Goal: Transaction & Acquisition: Purchase product/service

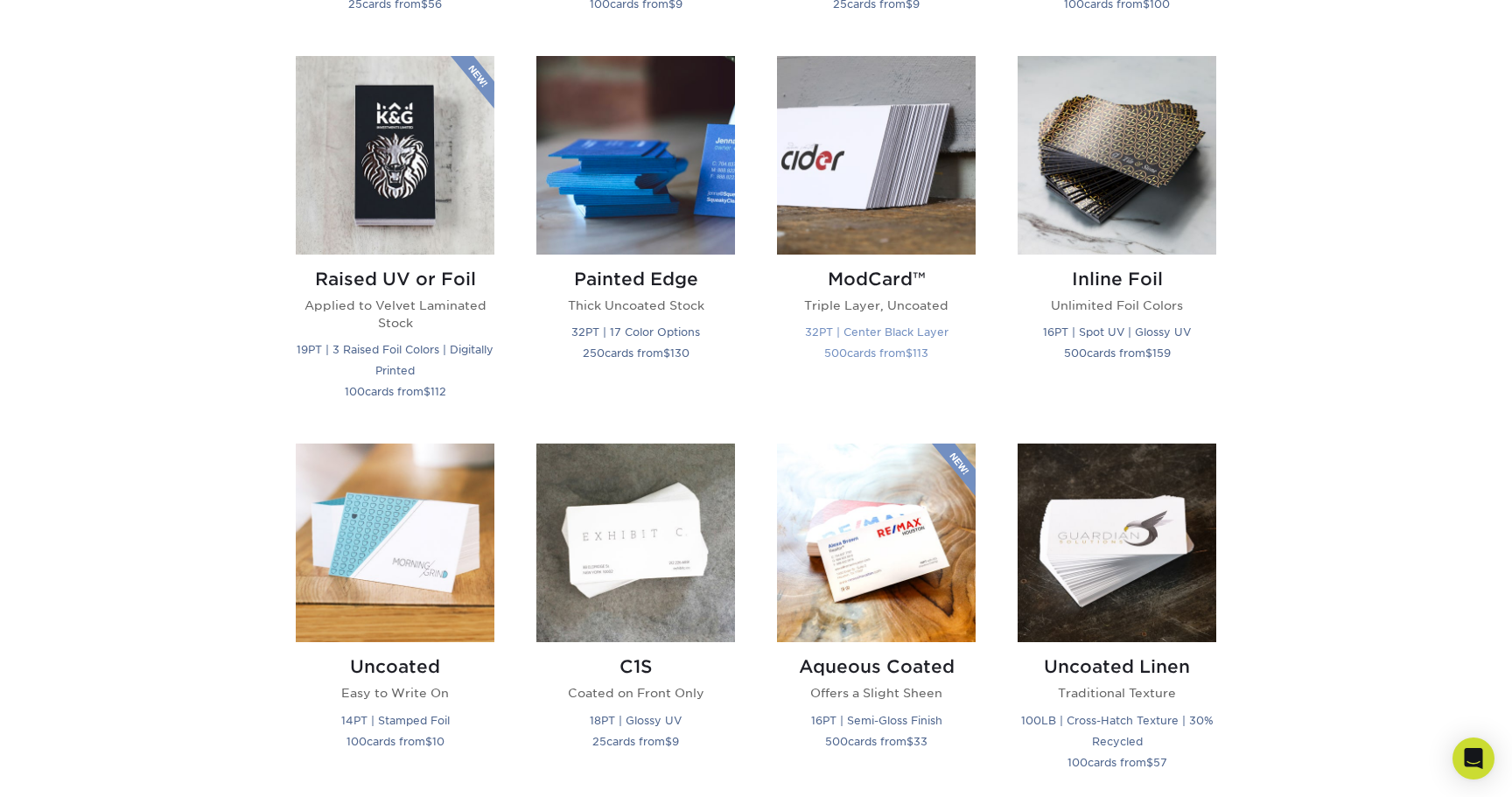
scroll to position [1297, 0]
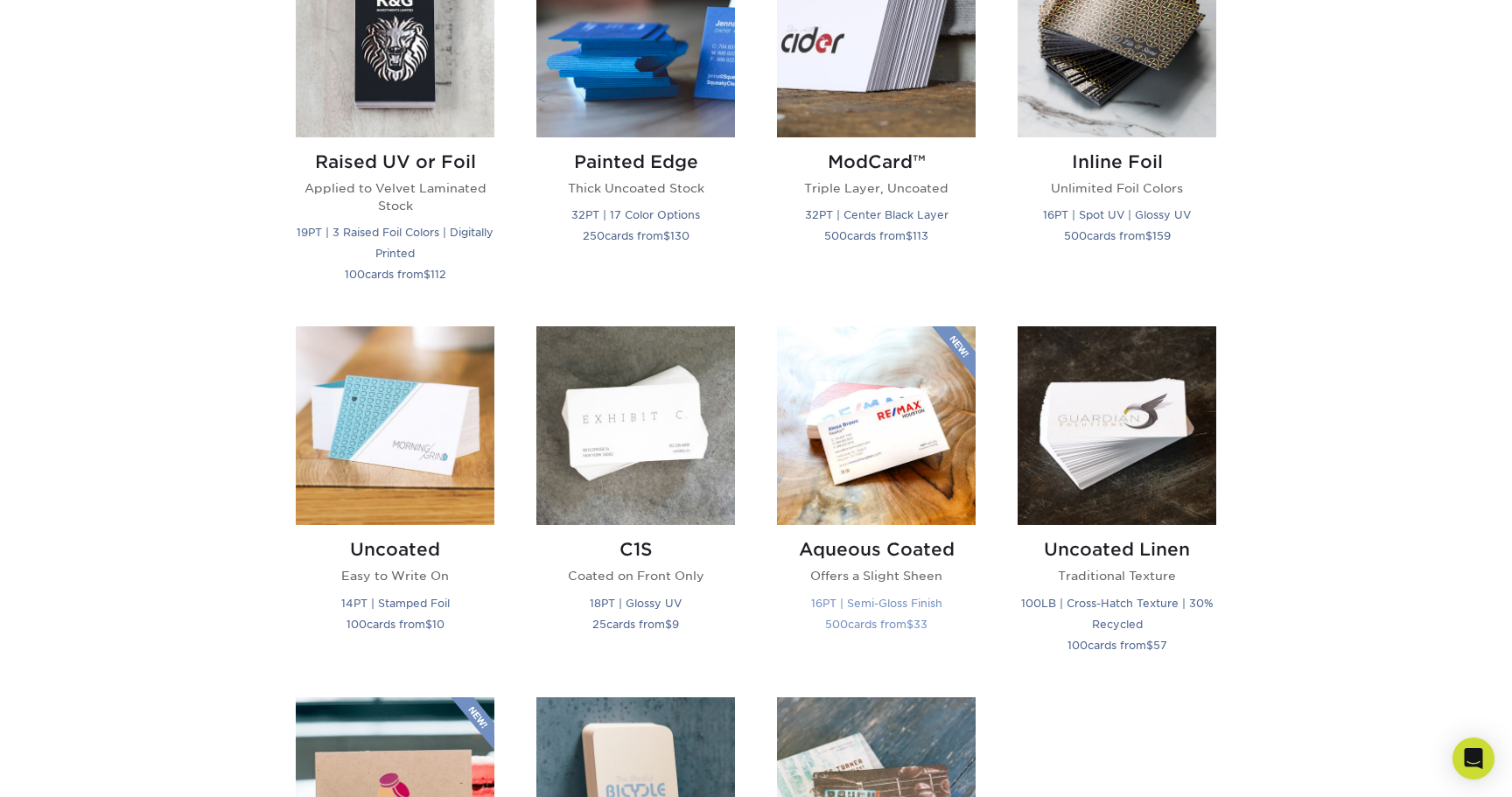
click at [882, 438] on img at bounding box center [876, 425] width 198 height 199
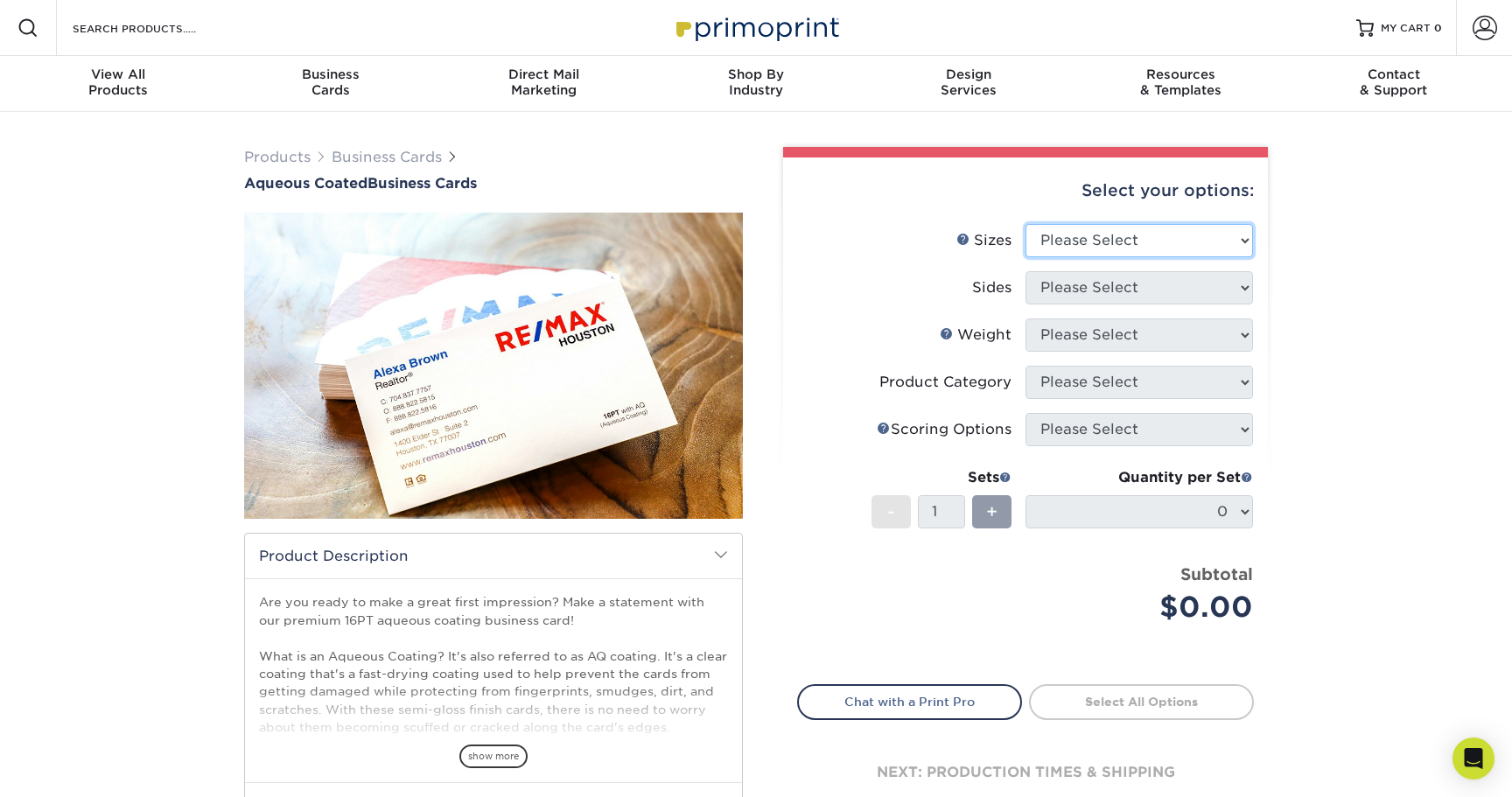
select select "2.00x3.50"
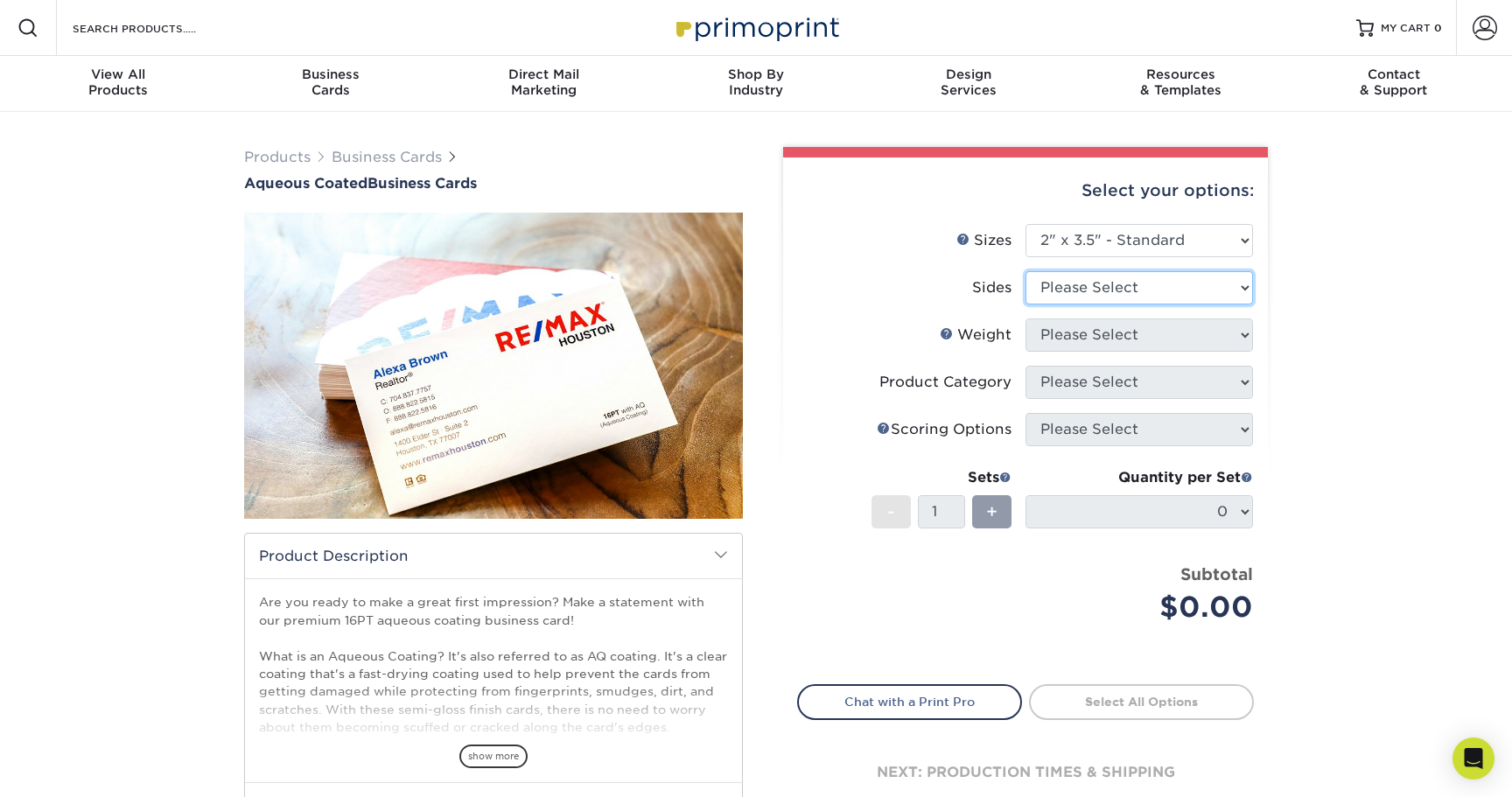
select select "13abbda7-1d64-4f25-8bb2-c179b224825d"
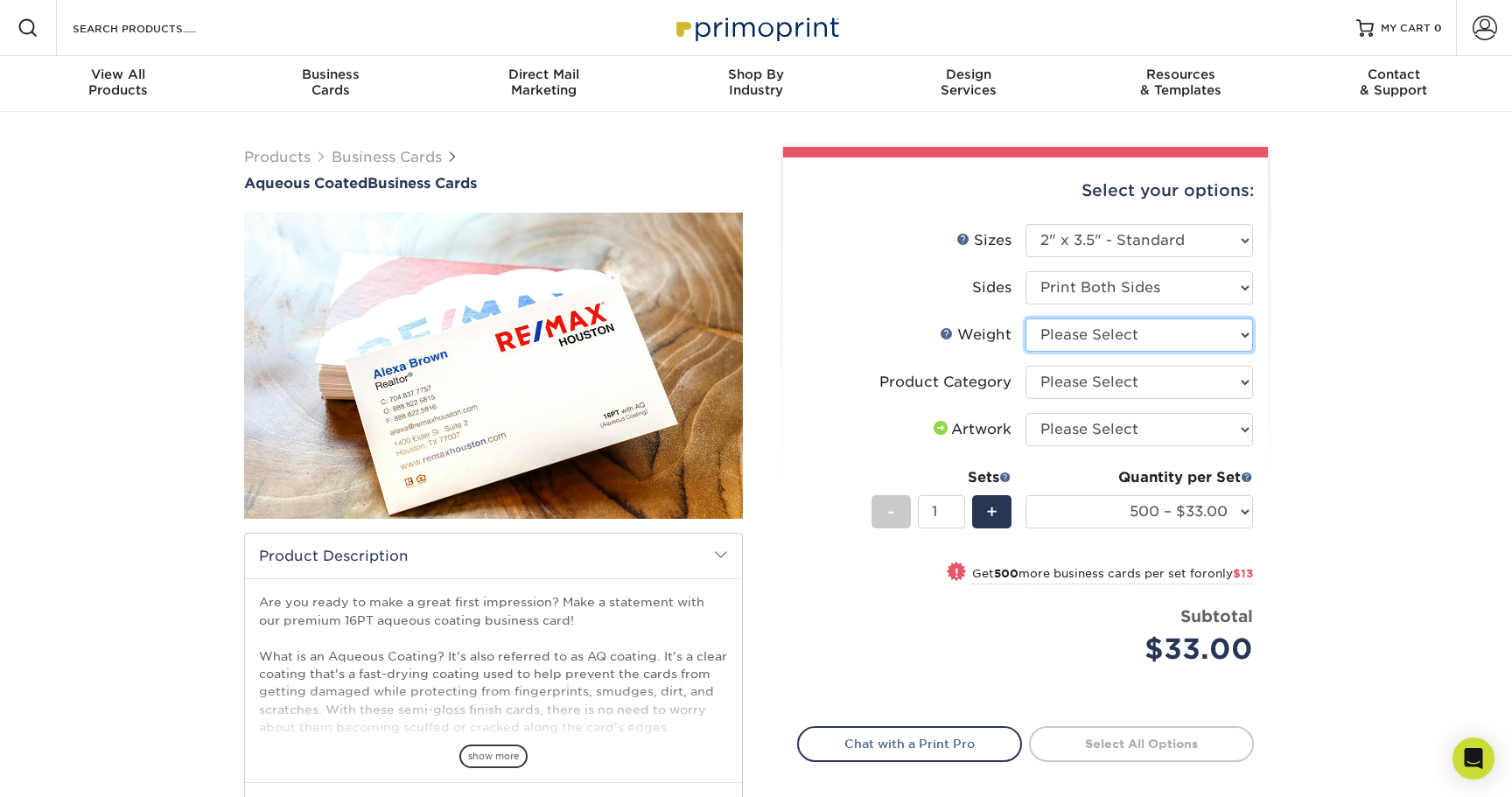
select select "16PT"
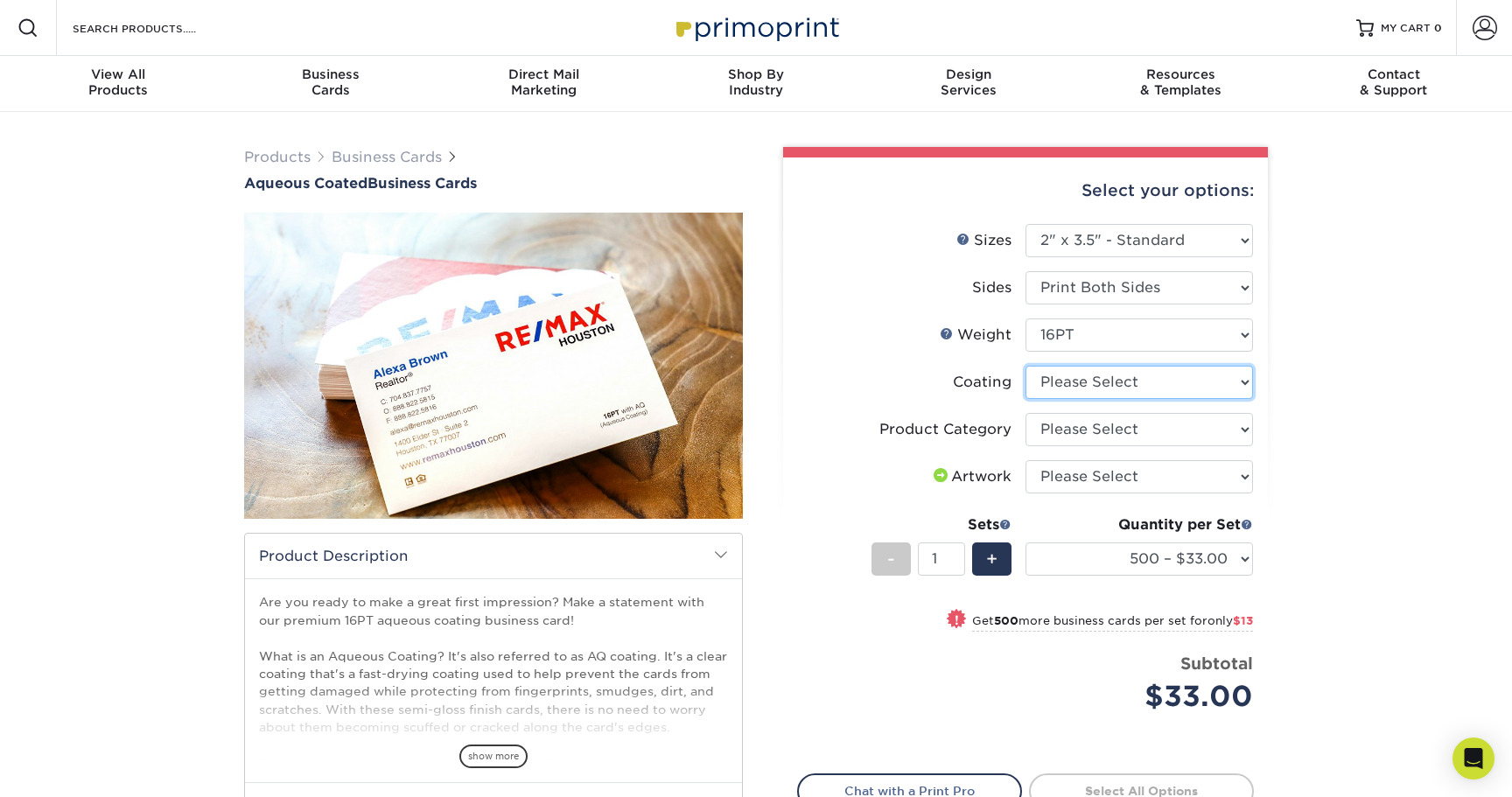
select select "d41dab50-ff65-4f4f-bb17-2afe4d36ae33"
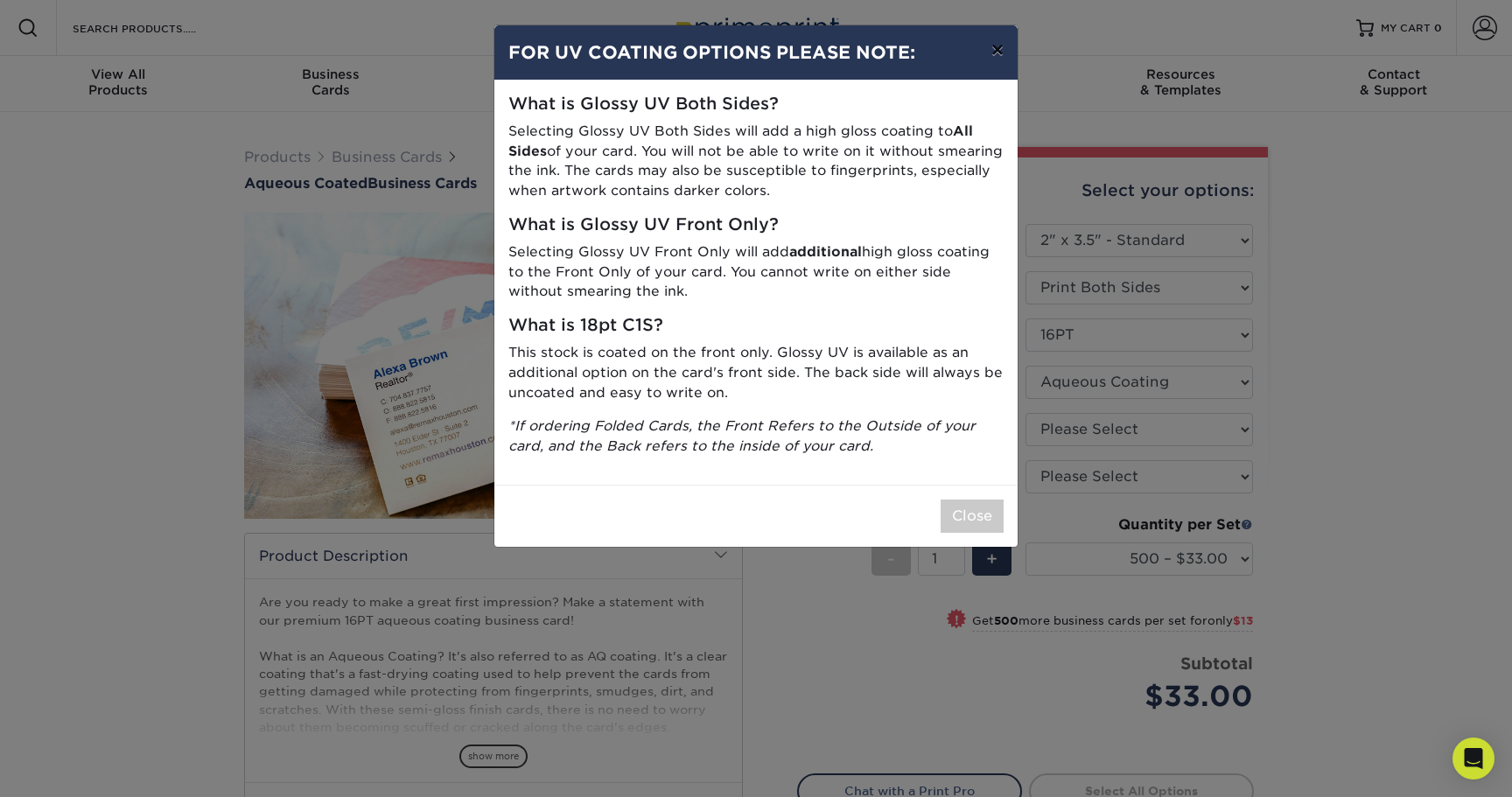
click at [993, 52] on button "×" at bounding box center [997, 49] width 40 height 49
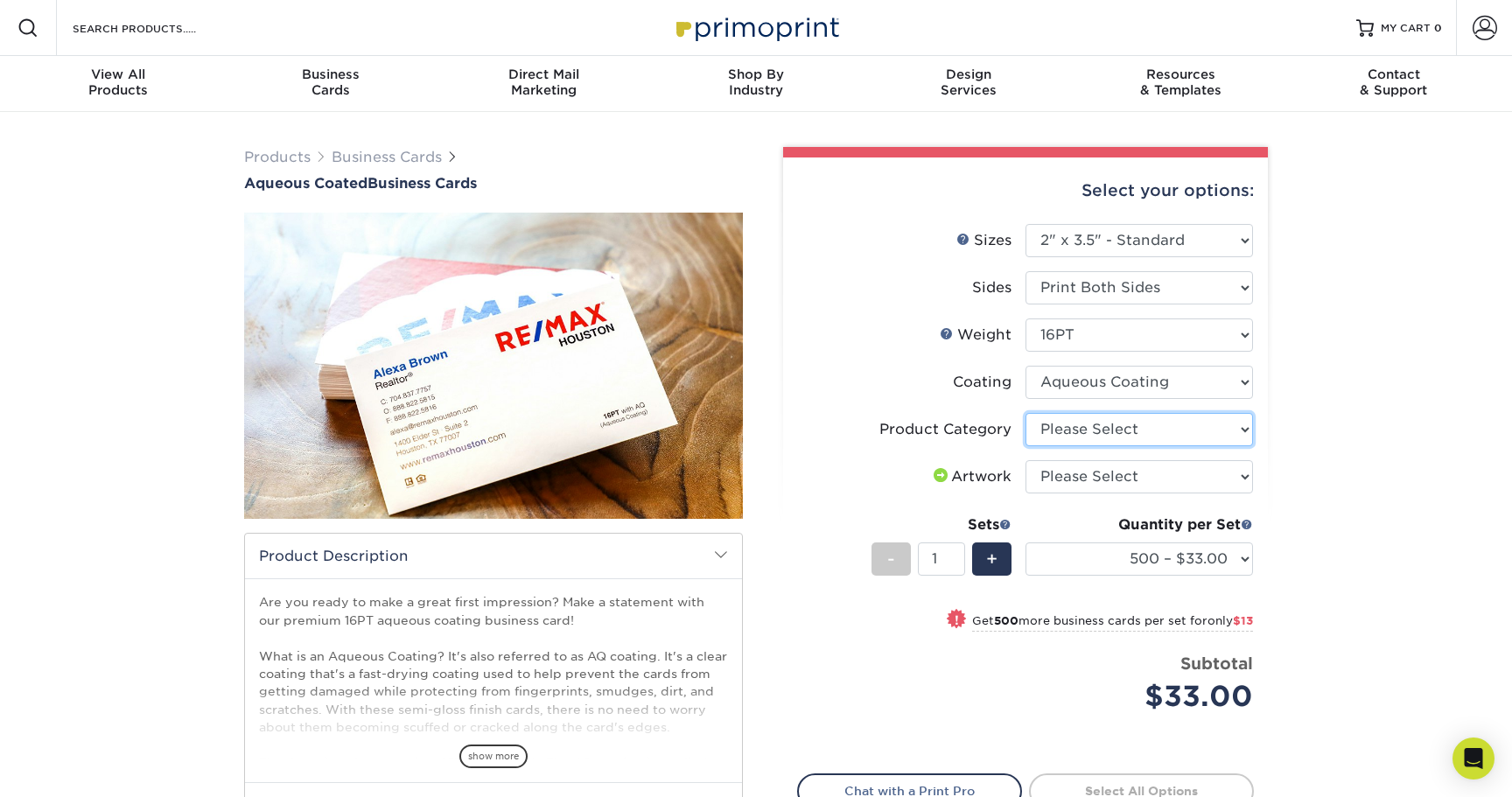
select select "3b5148f1-0588-4f88-a218-97bcfdce65c1"
select select "upload"
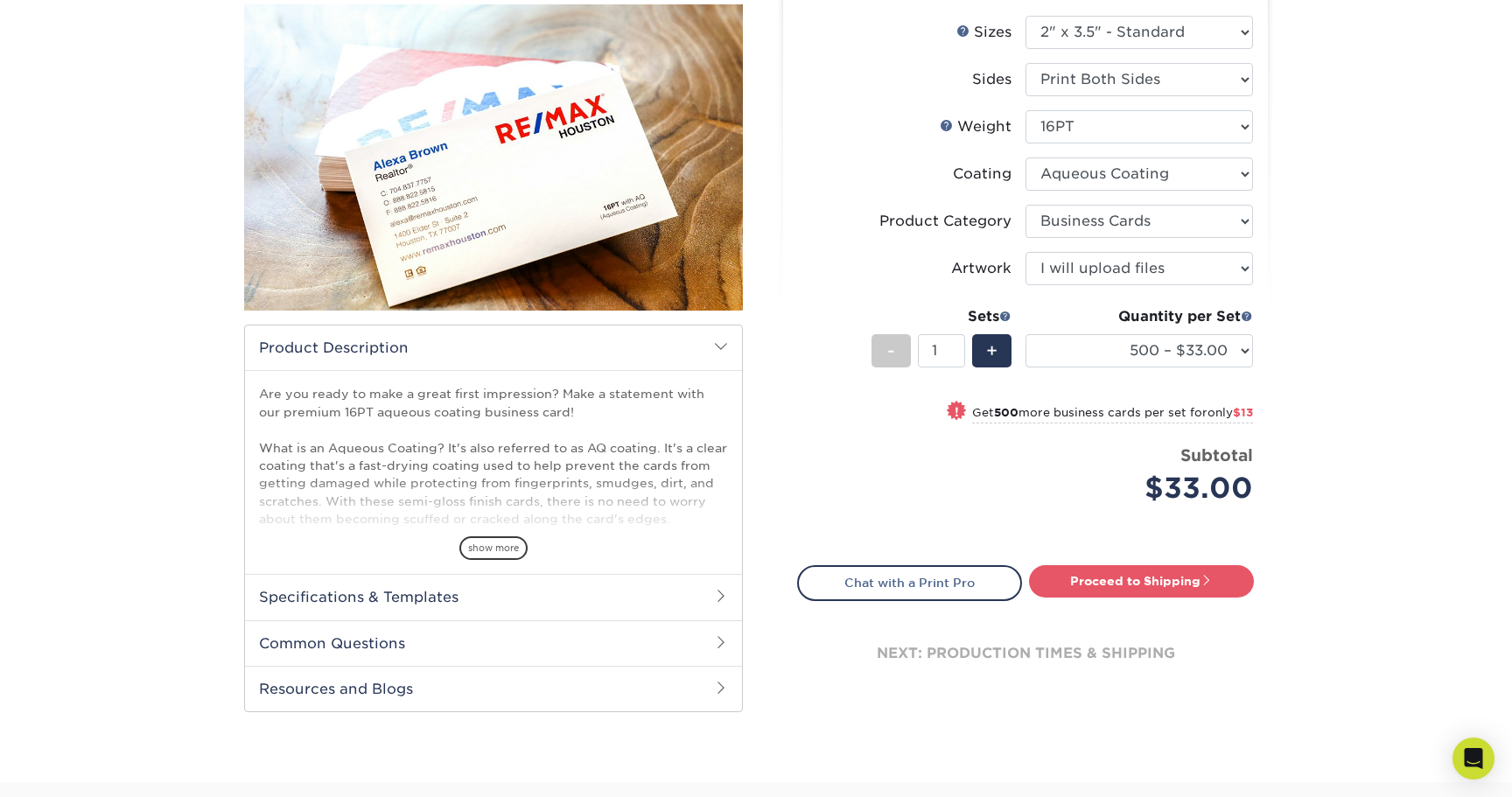
scroll to position [210, 0]
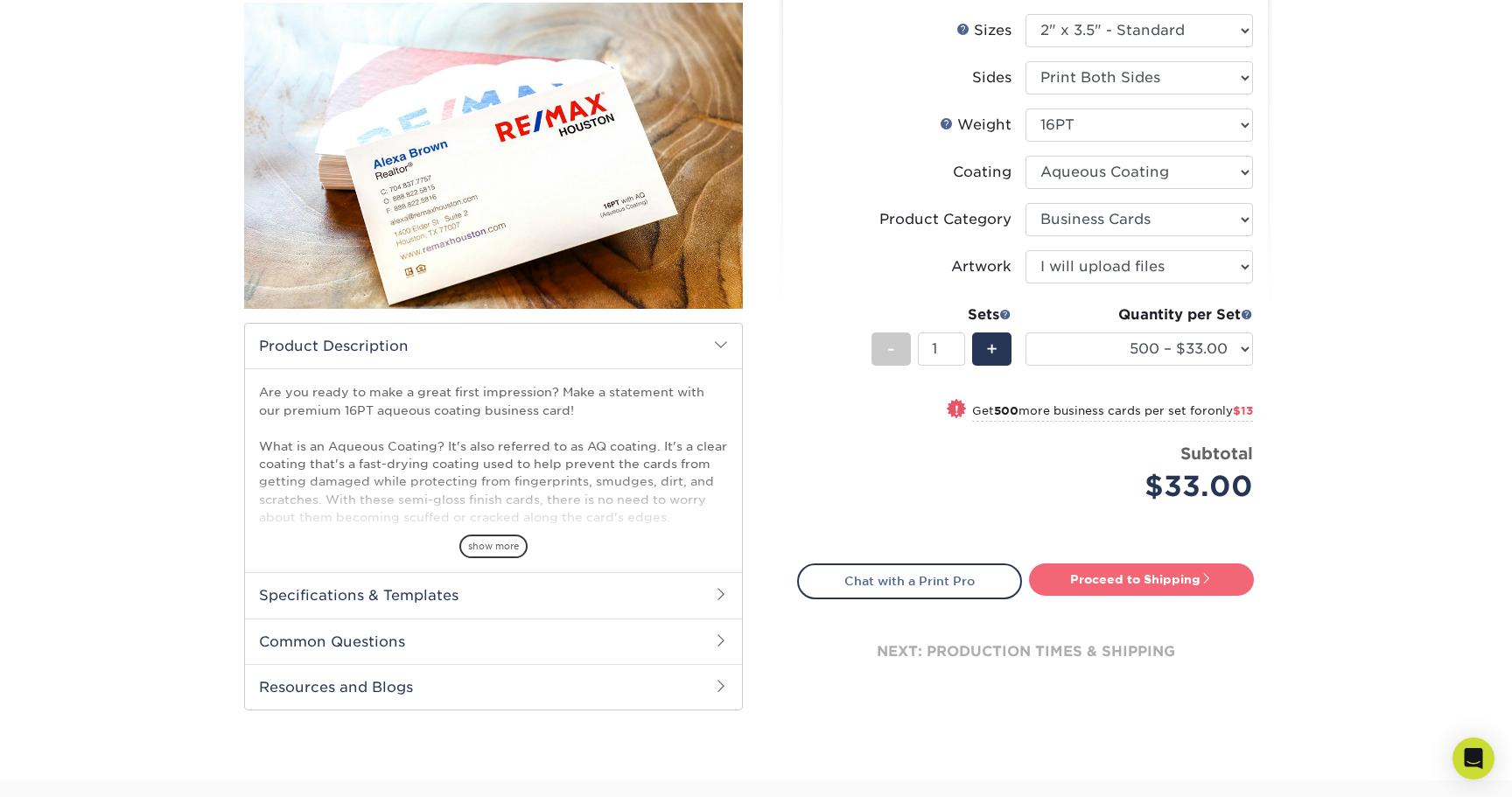
click at [1134, 575] on link "Proceed to Shipping" at bounding box center [1140, 580] width 225 height 32
type input "Set 1"
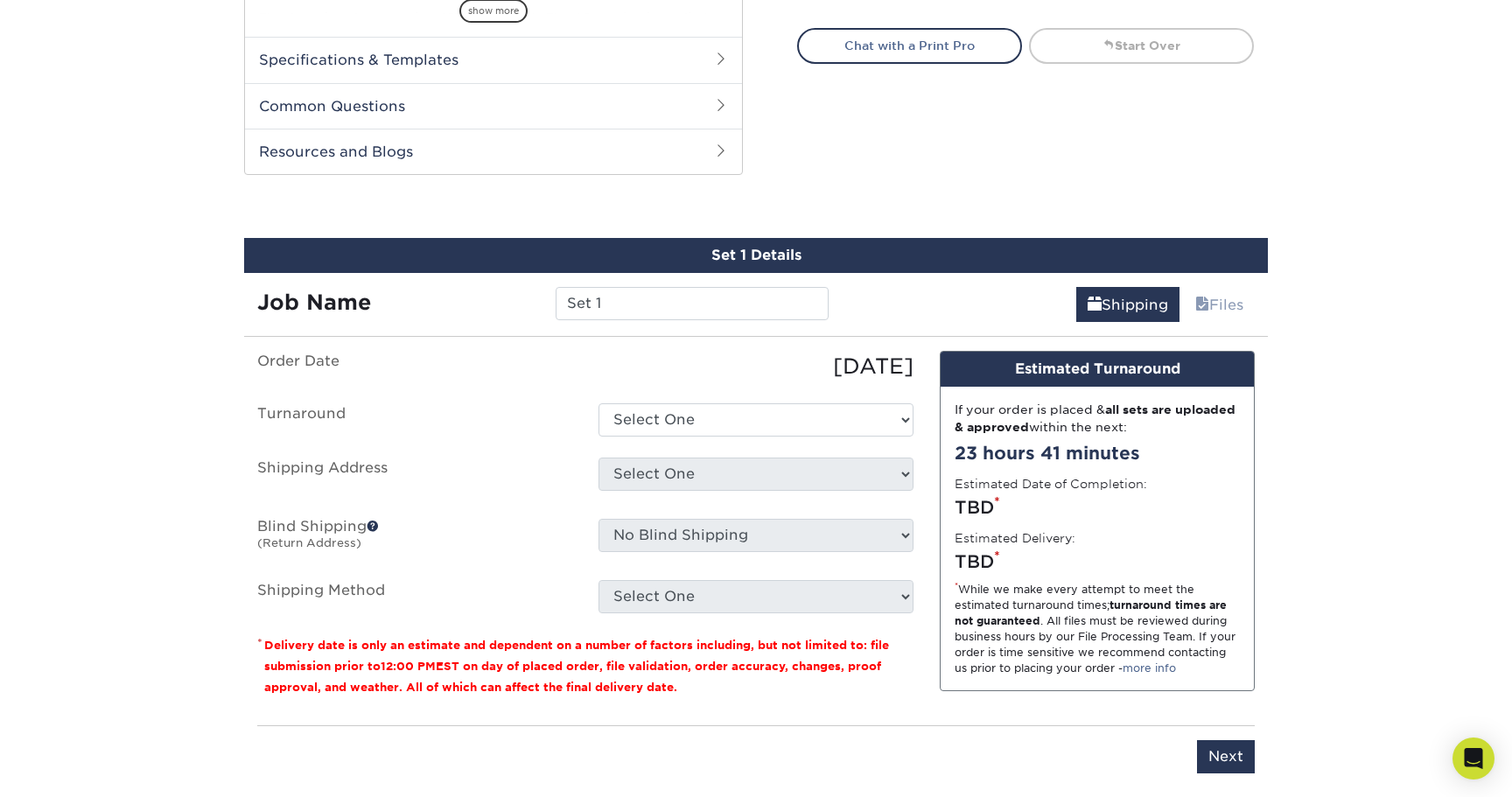
scroll to position [834, 0]
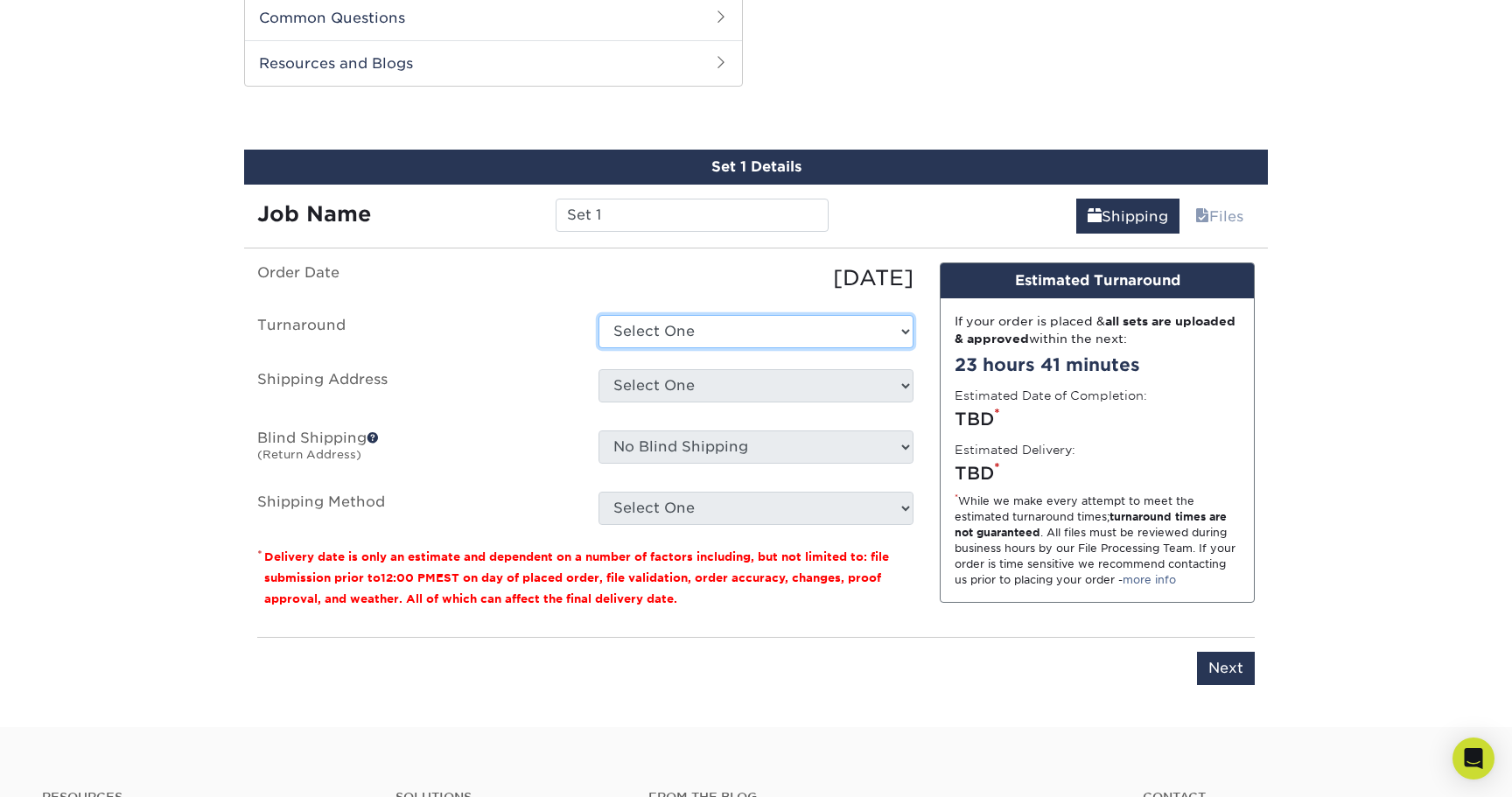
select select "6247fa13-6ec4-4bd5-81ce-27fae4b5d043"
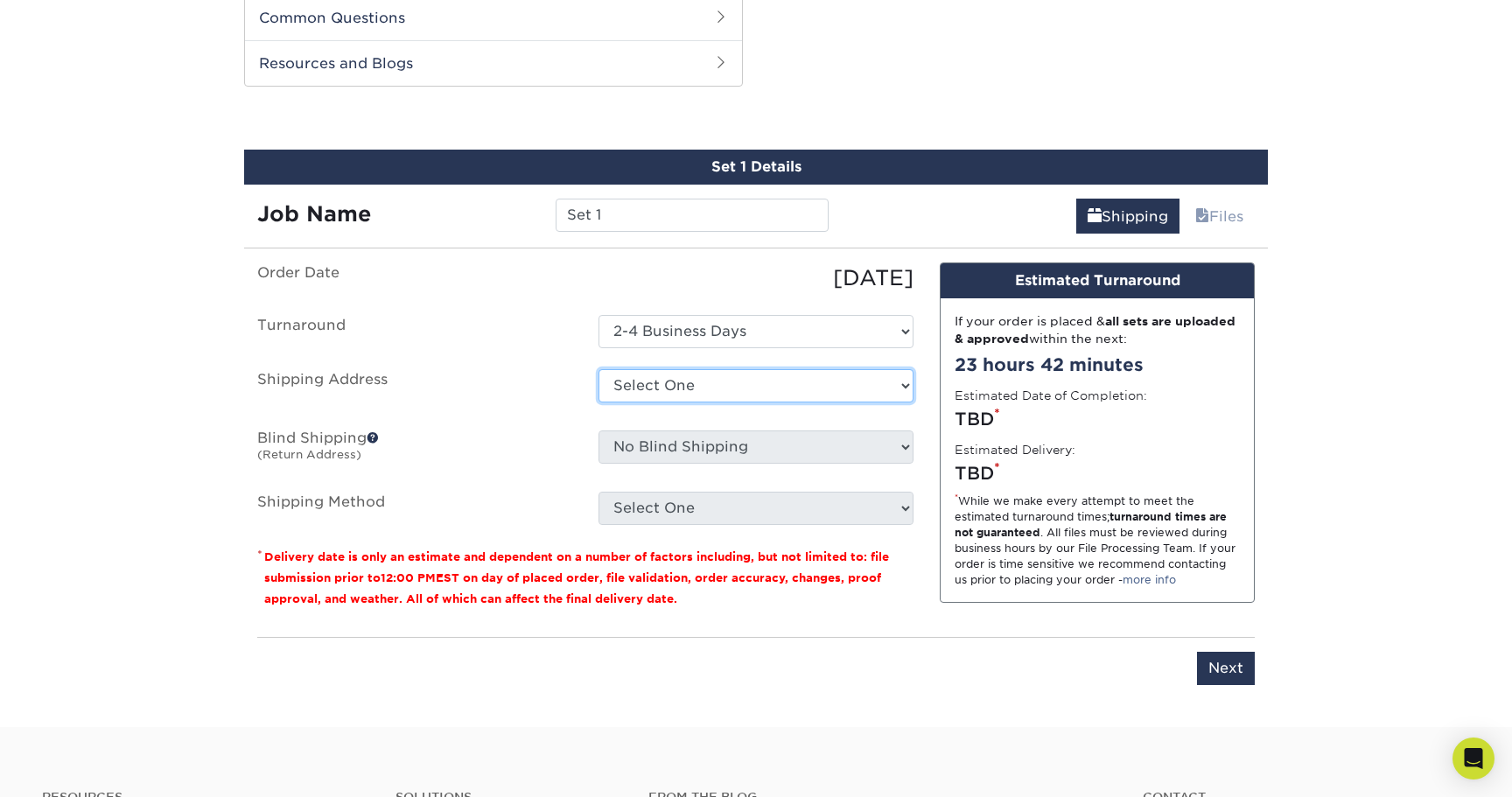
select select "newaddress"
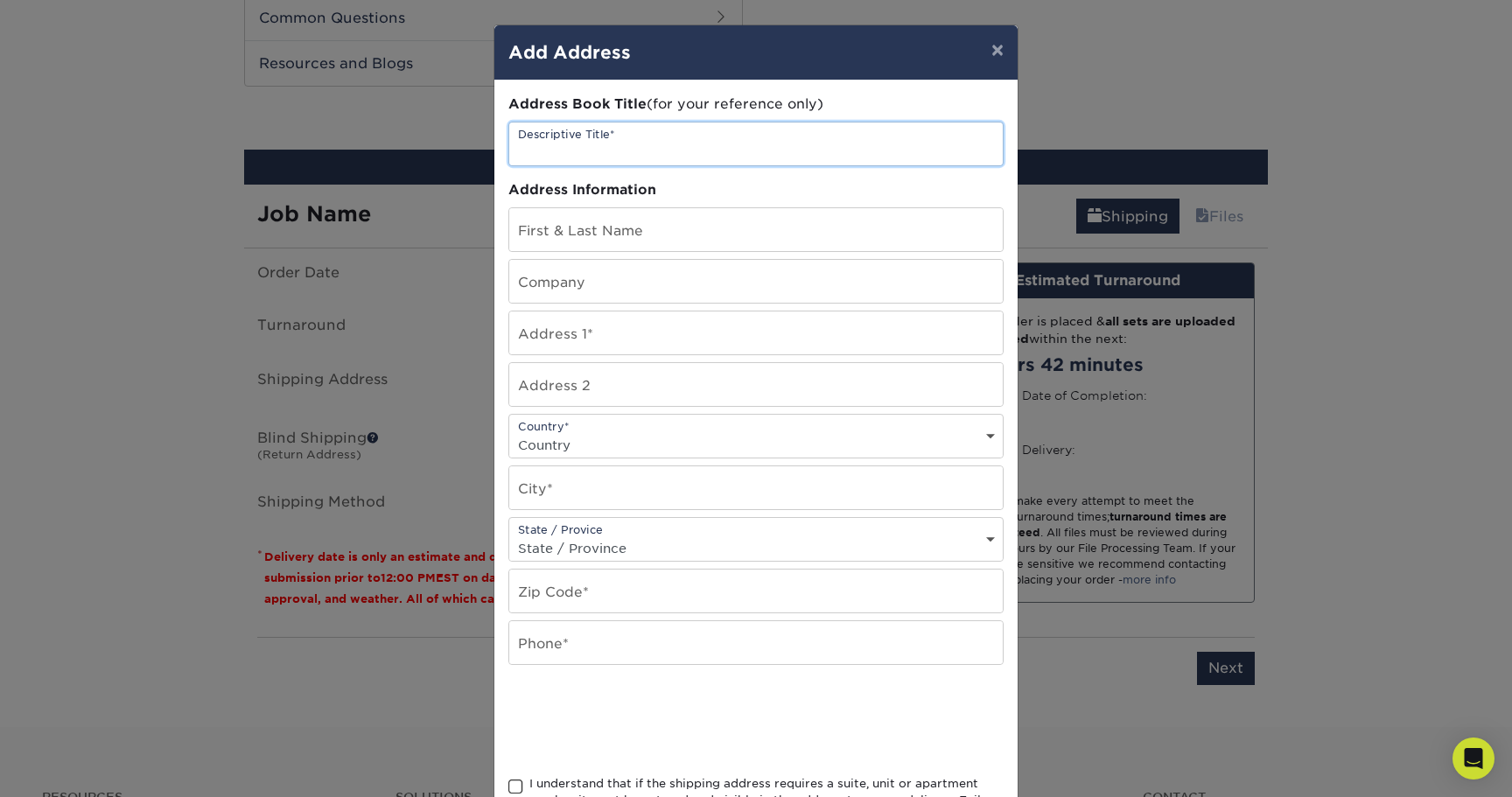
click at [715, 151] on input "text" at bounding box center [756, 144] width 494 height 43
type input "Zaytoun Business Cards"
type input "[PERSON_NAME]"
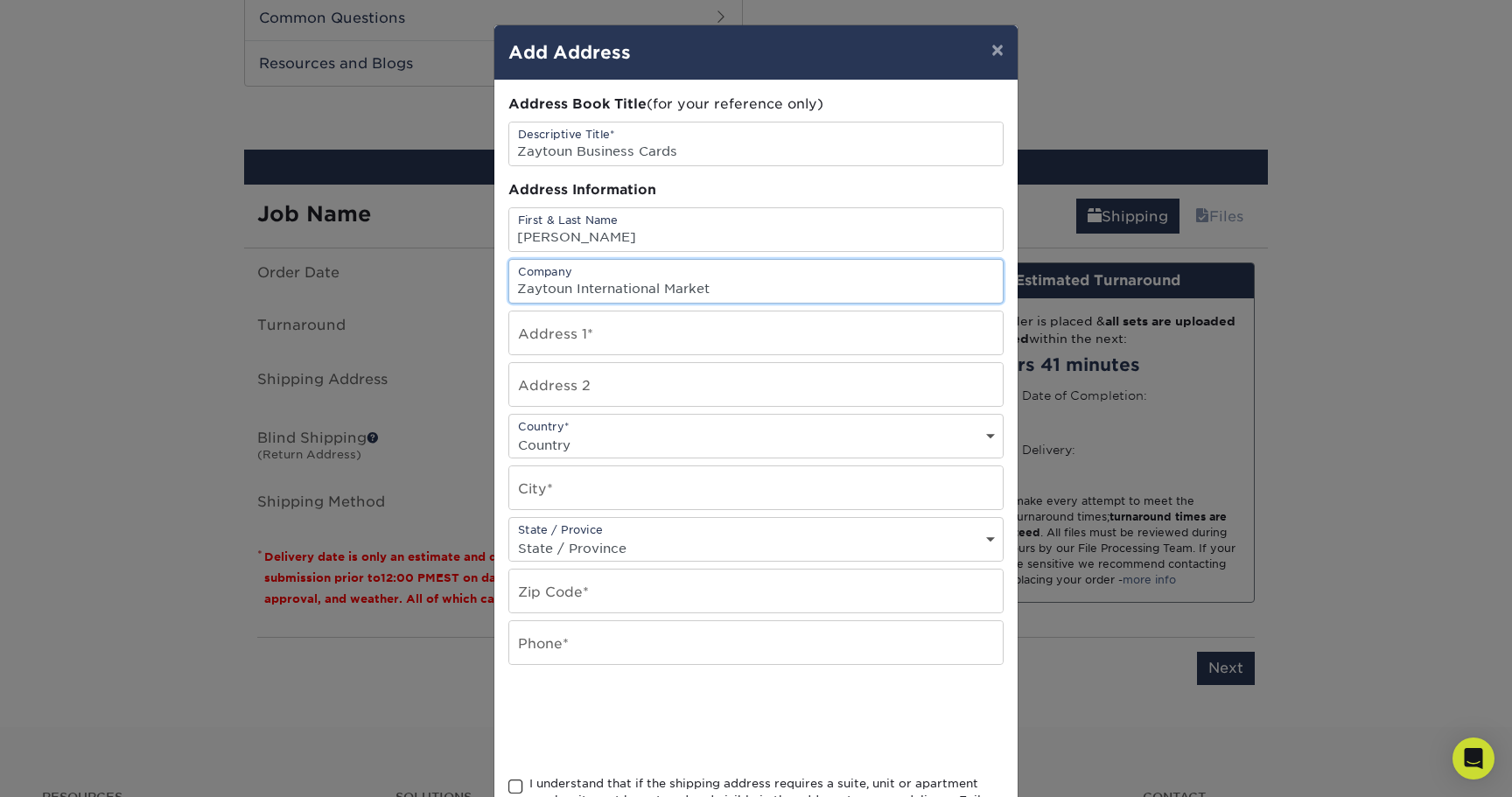
type input "Zaytoun International Market"
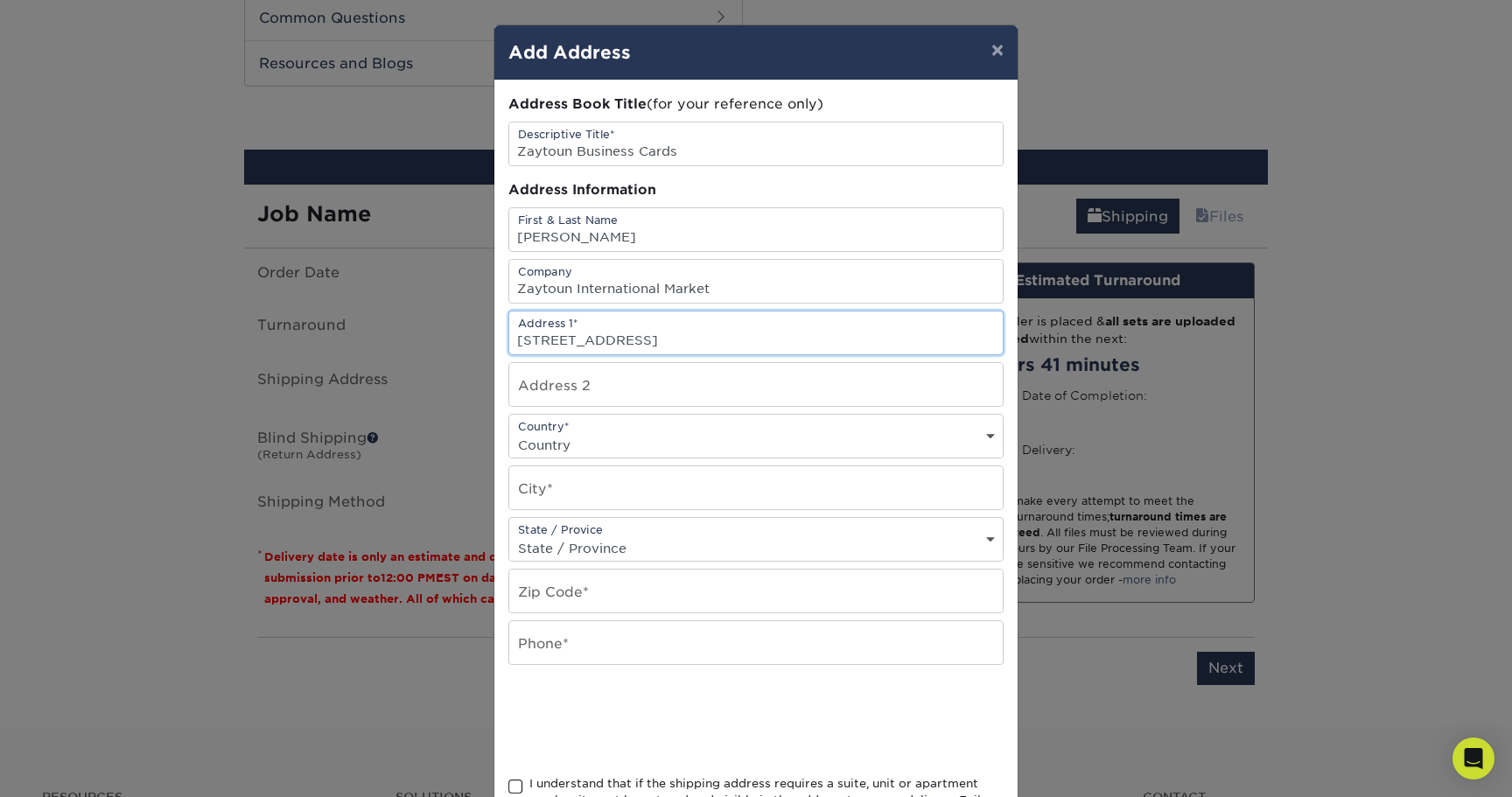
type input "[STREET_ADDRESS]"
select select "US"
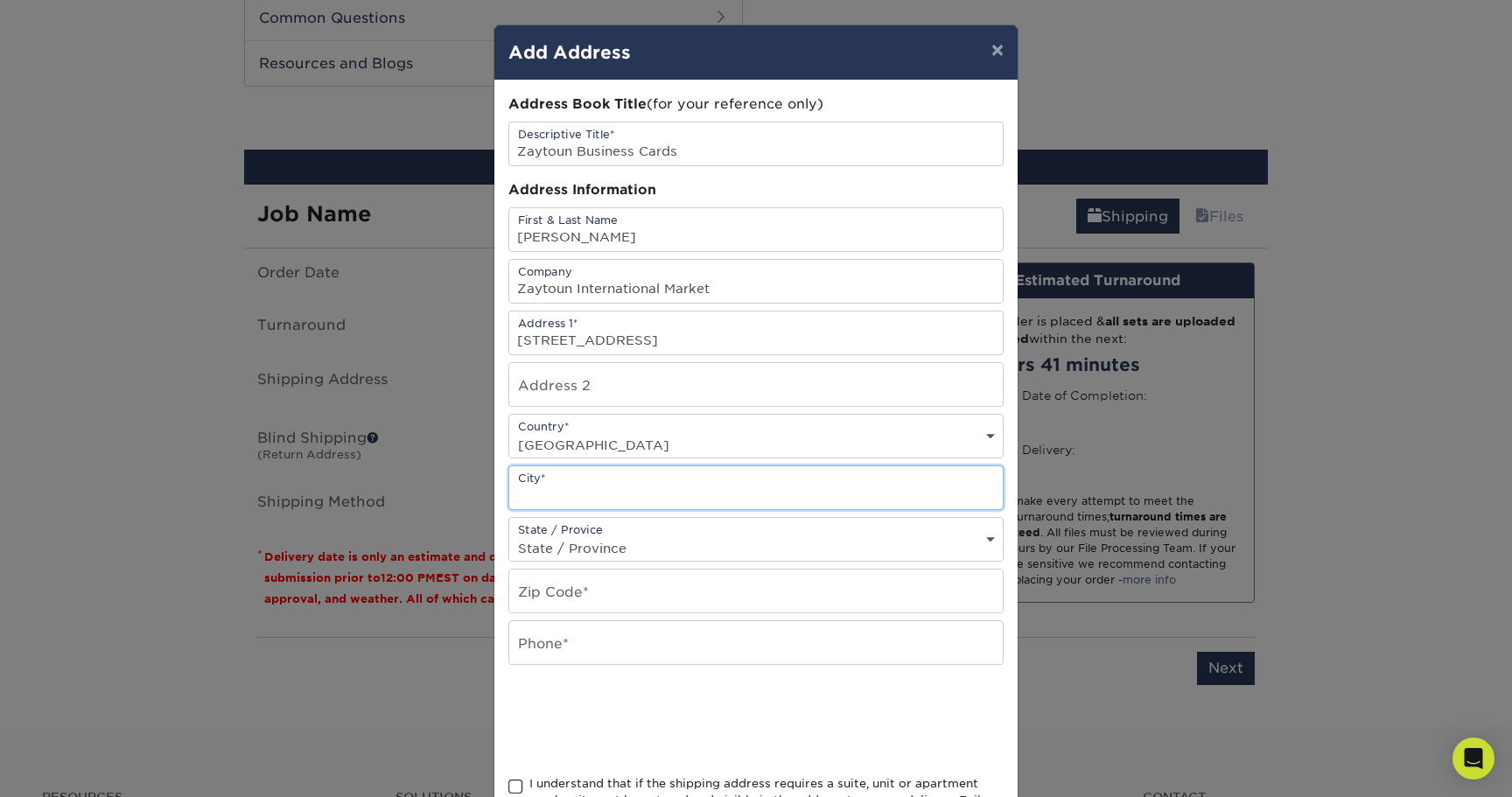
type input "c"
type input "Columbus"
select select "OH"
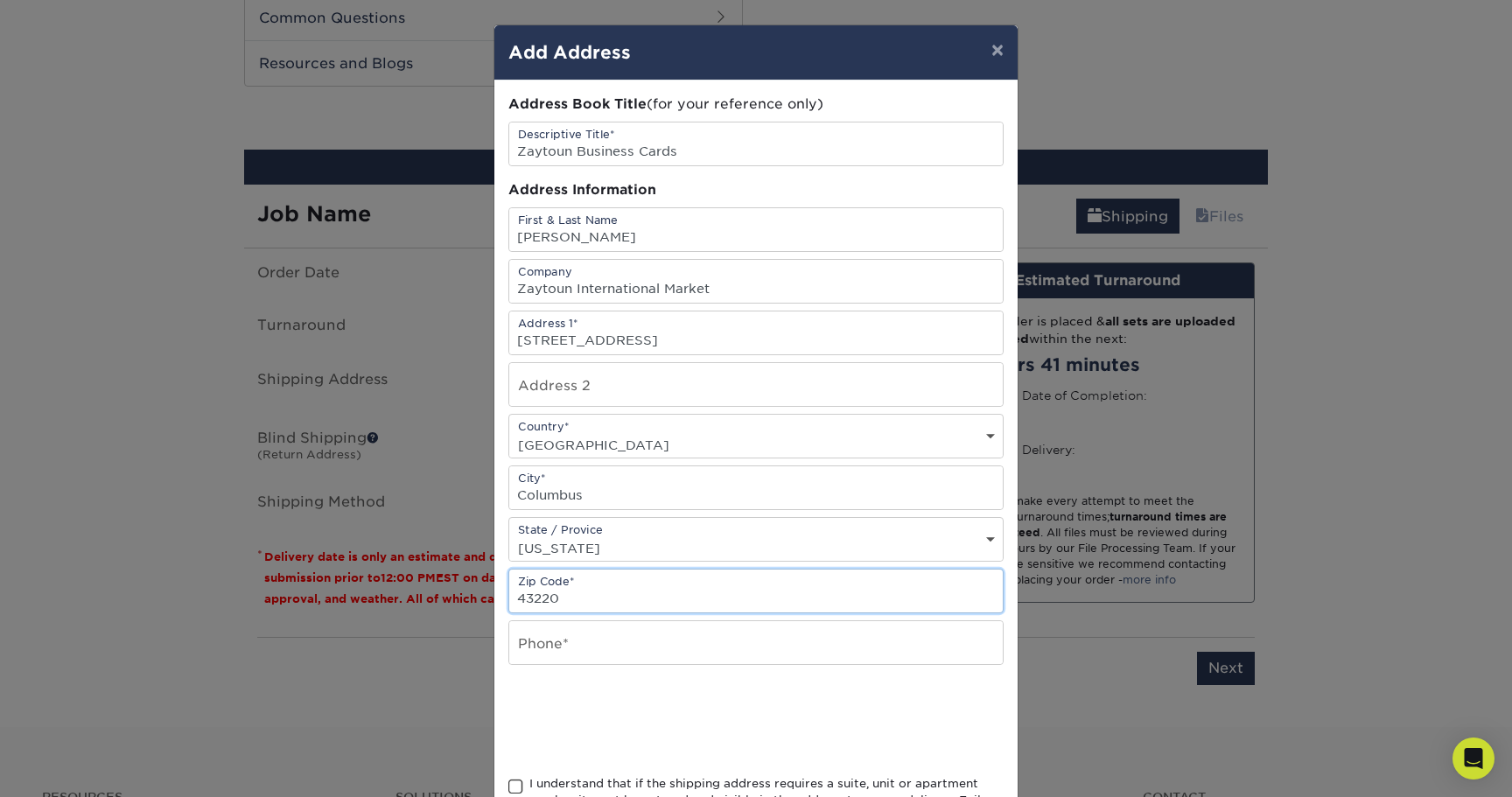
type input "43220"
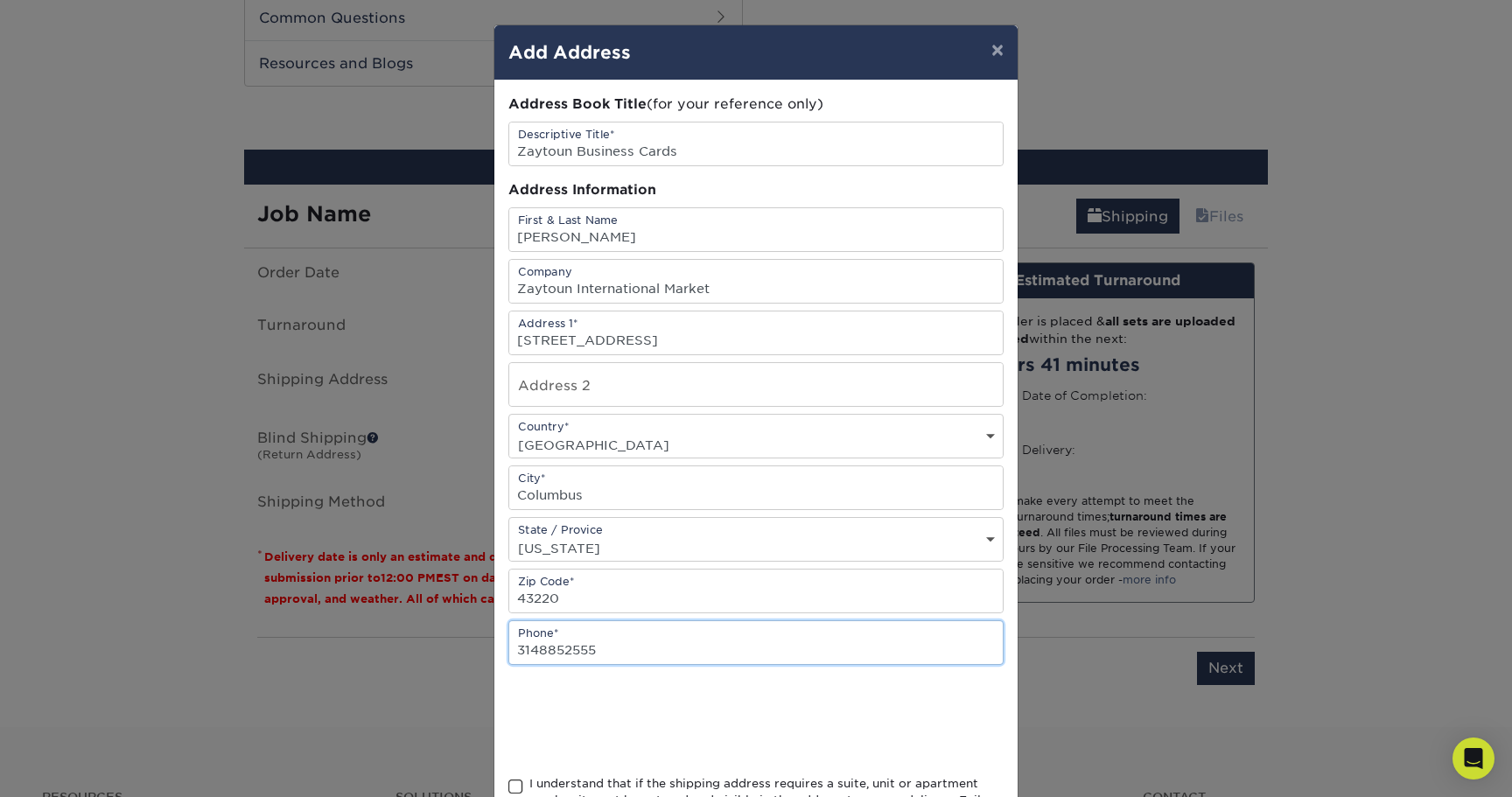
type input "3148852555"
click at [905, 747] on div at bounding box center [756, 720] width 495 height 68
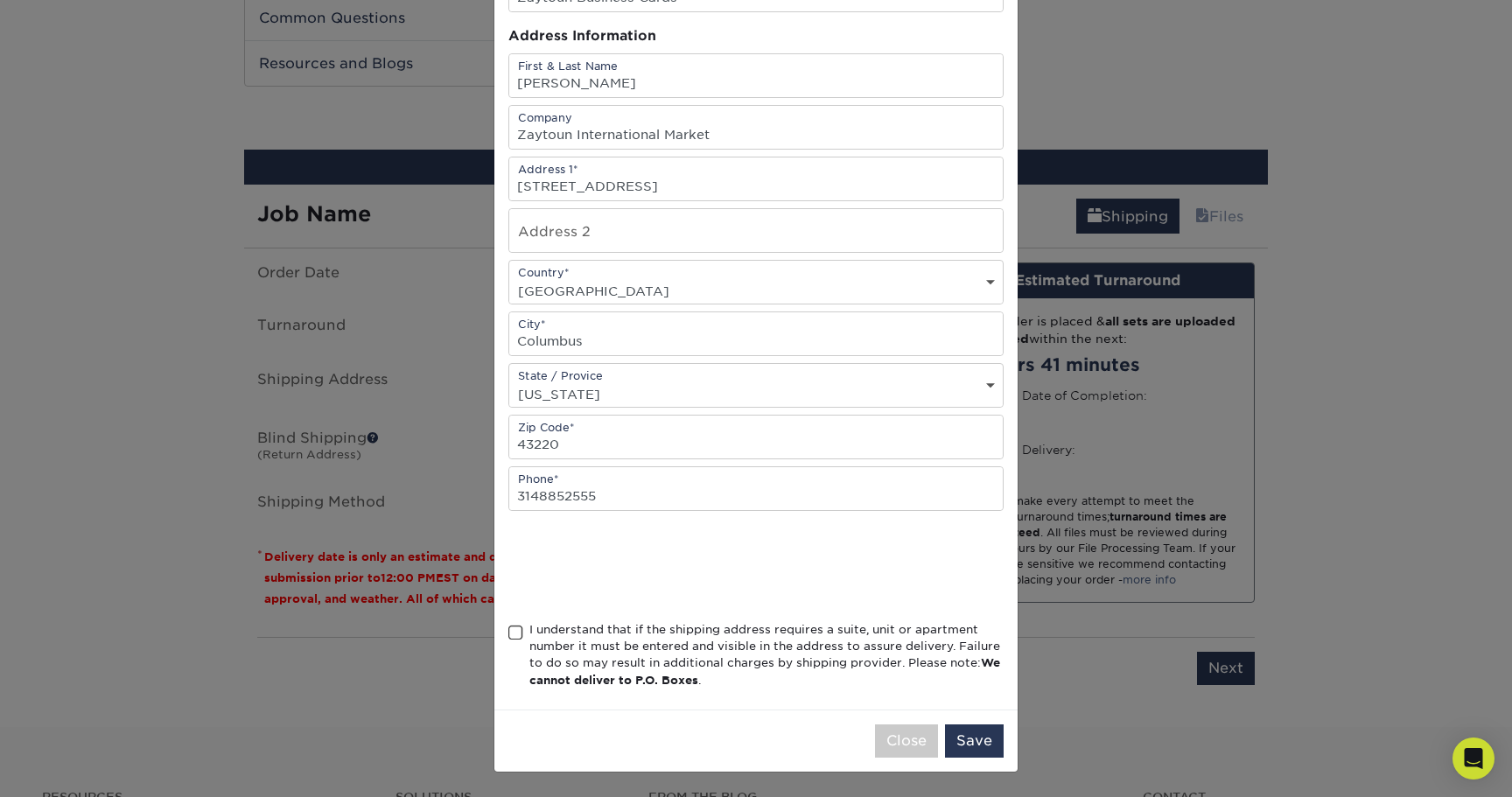
scroll to position [158, 0]
click at [511, 632] on span at bounding box center [516, 633] width 15 height 17
click at [0, 0] on input "I understand that if the shipping address requires a suite, unit or apartment n…" at bounding box center [0, 0] width 0 height 0
click at [977, 747] on button "Save" at bounding box center [974, 742] width 59 height 34
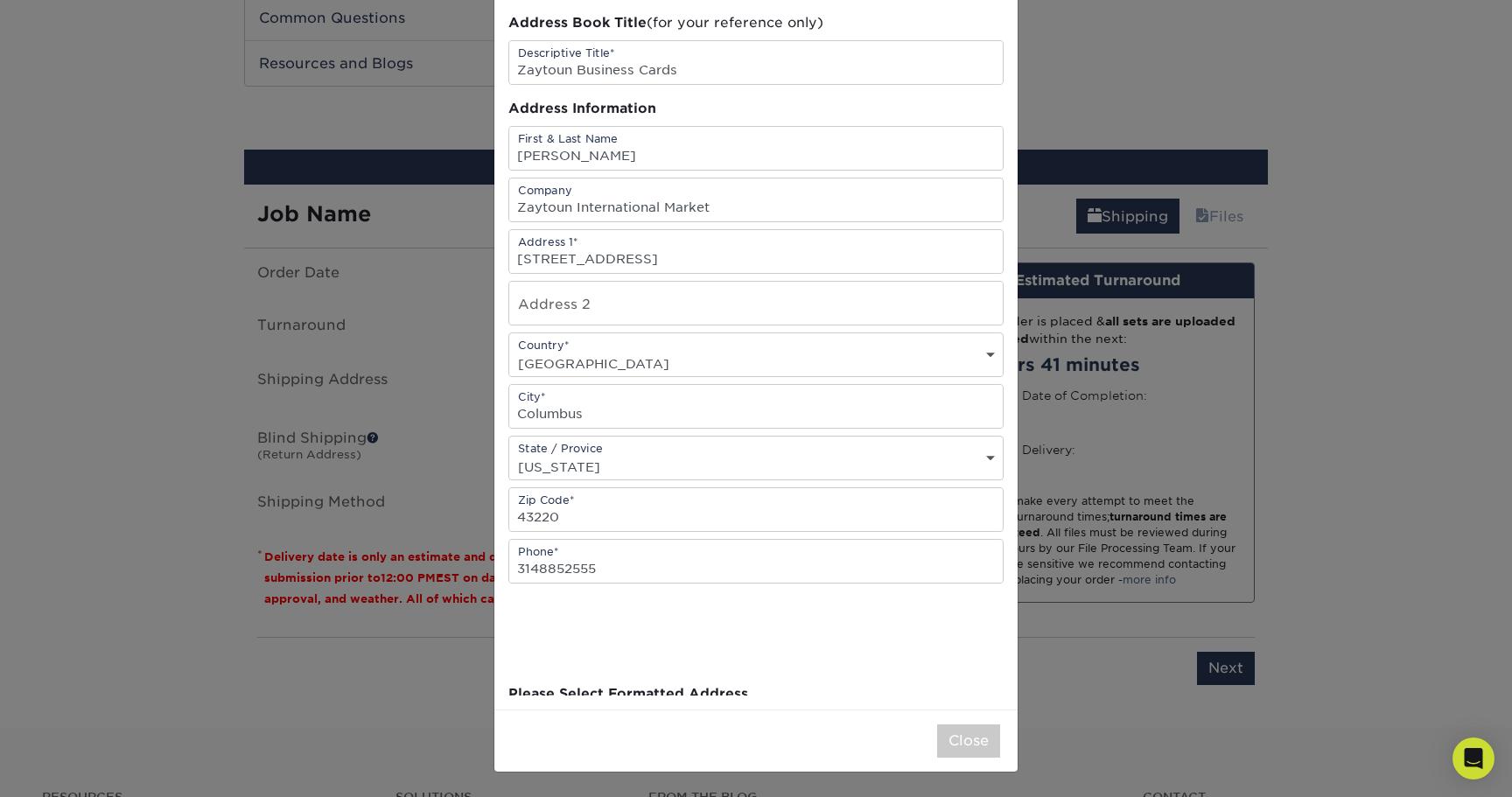
scroll to position [0, 0]
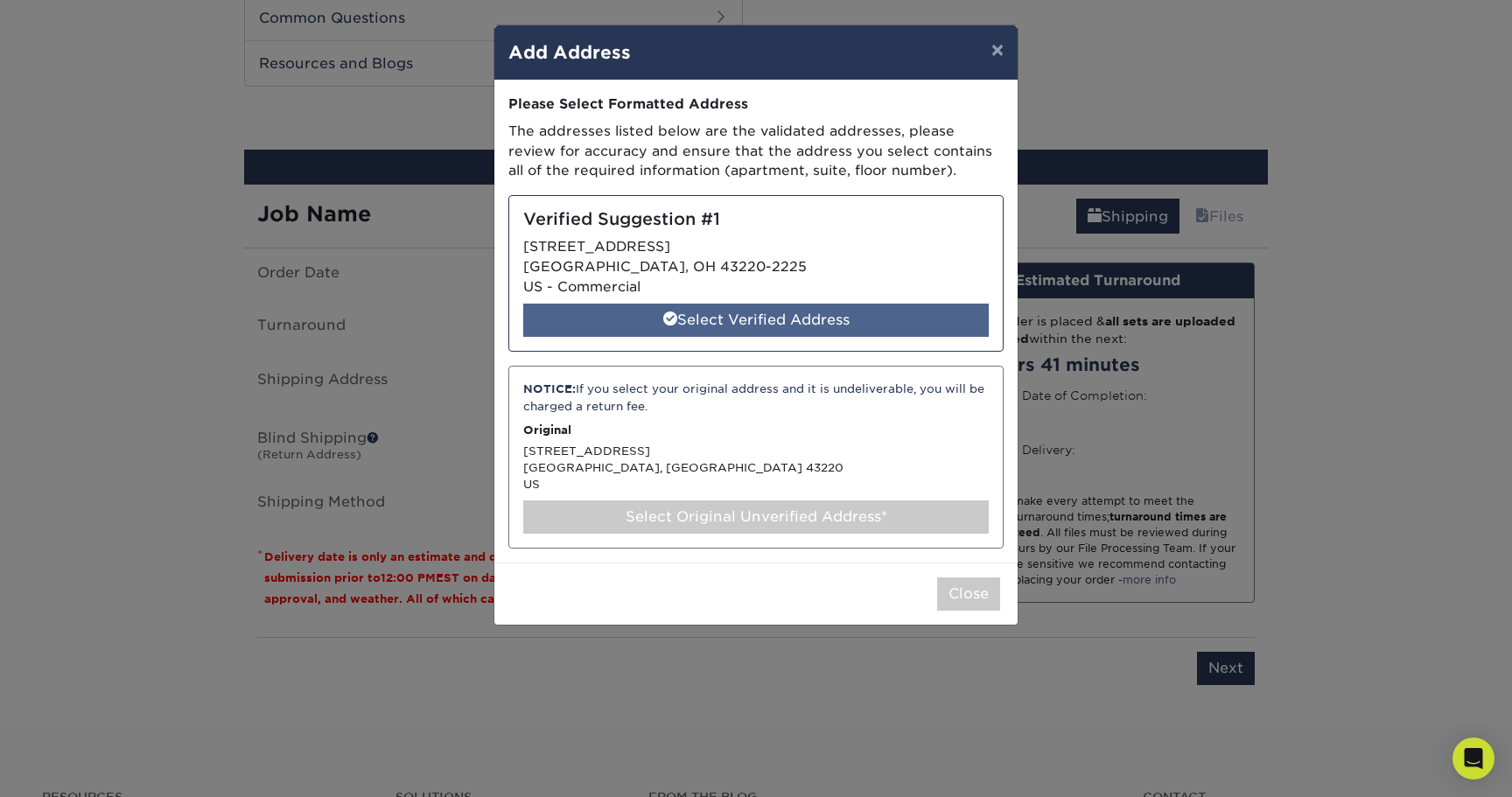
click at [792, 317] on div "Select Verified Address" at bounding box center [756, 321] width 466 height 34
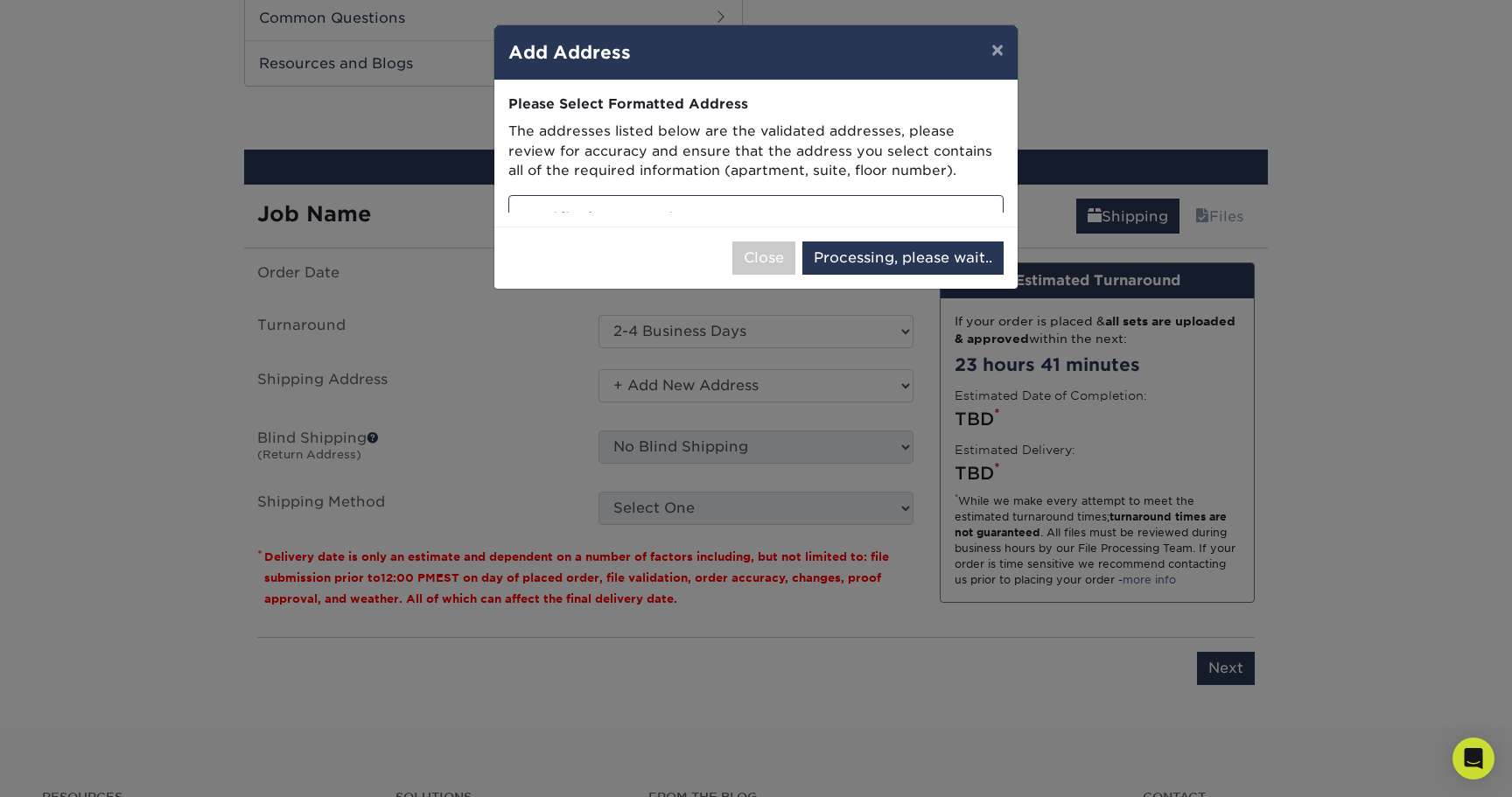
select select "286884"
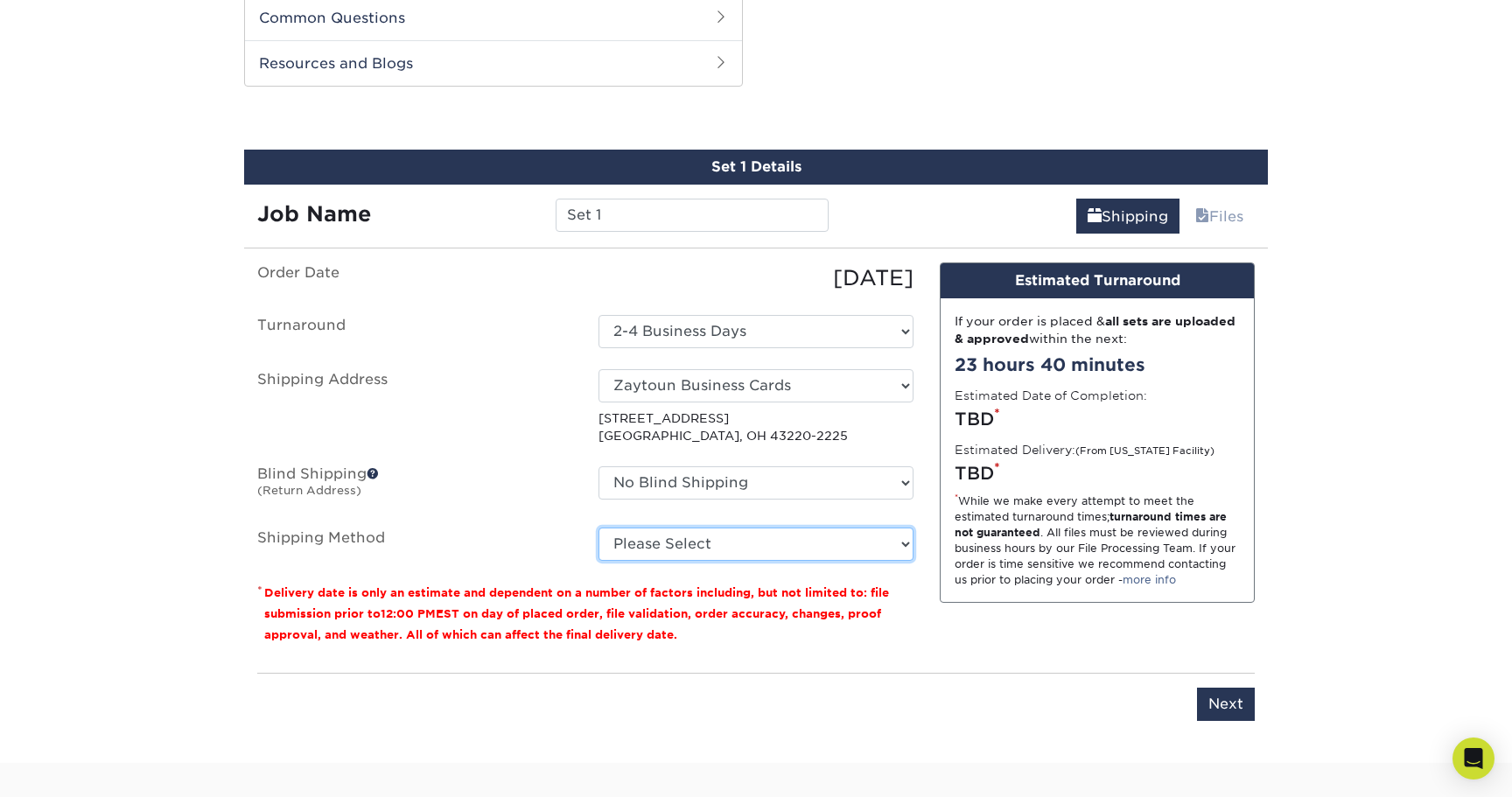
select select "12"
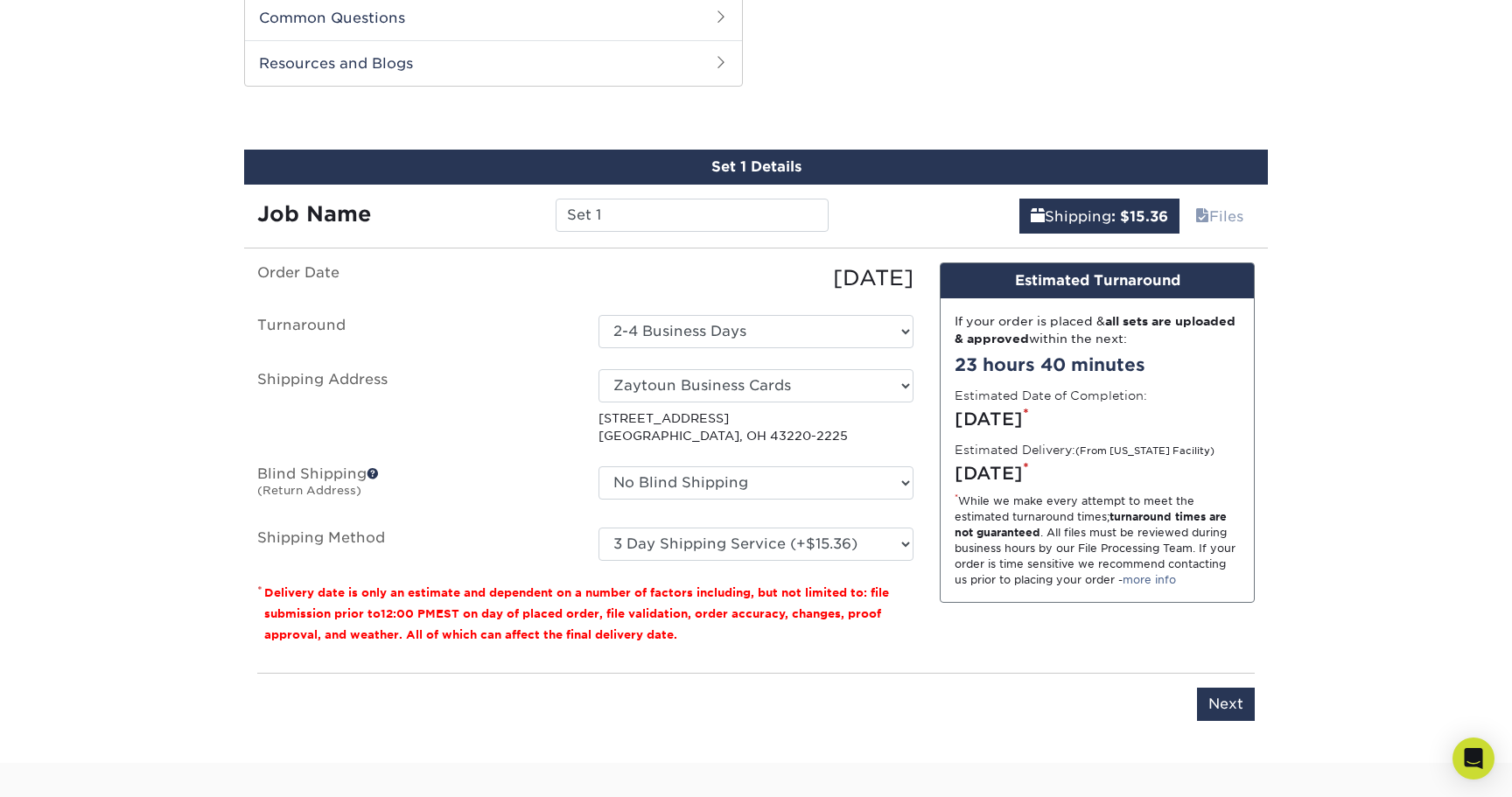
click at [1020, 657] on div "You've choosen mailing services! If you have a csv address list please upload i…" at bounding box center [756, 502] width 998 height 480
click at [1237, 694] on input "Next" at bounding box center [1226, 705] width 58 height 34
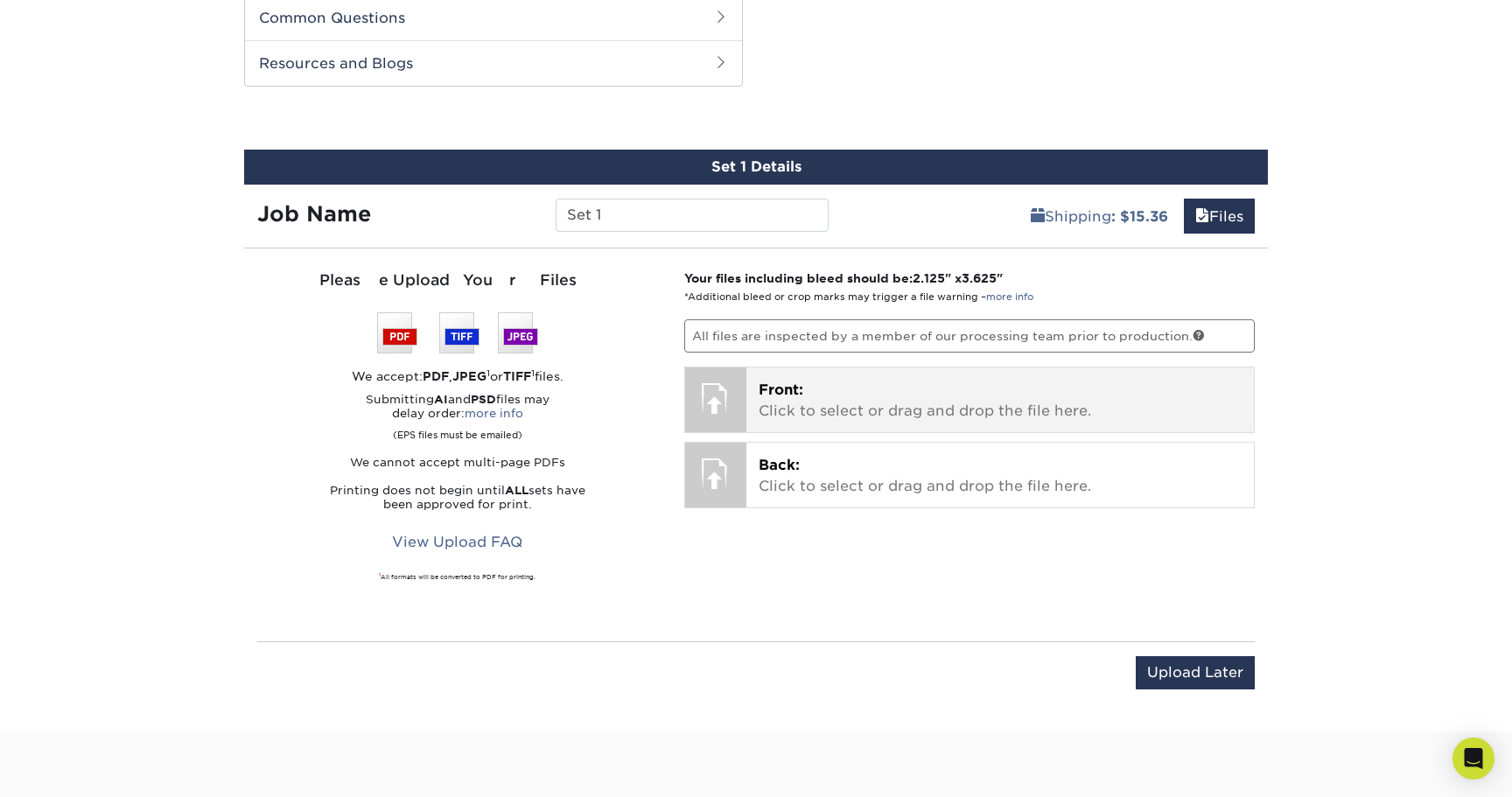
click at [943, 395] on p "Front: Click to select or drag and drop the file here." at bounding box center [1000, 401] width 484 height 42
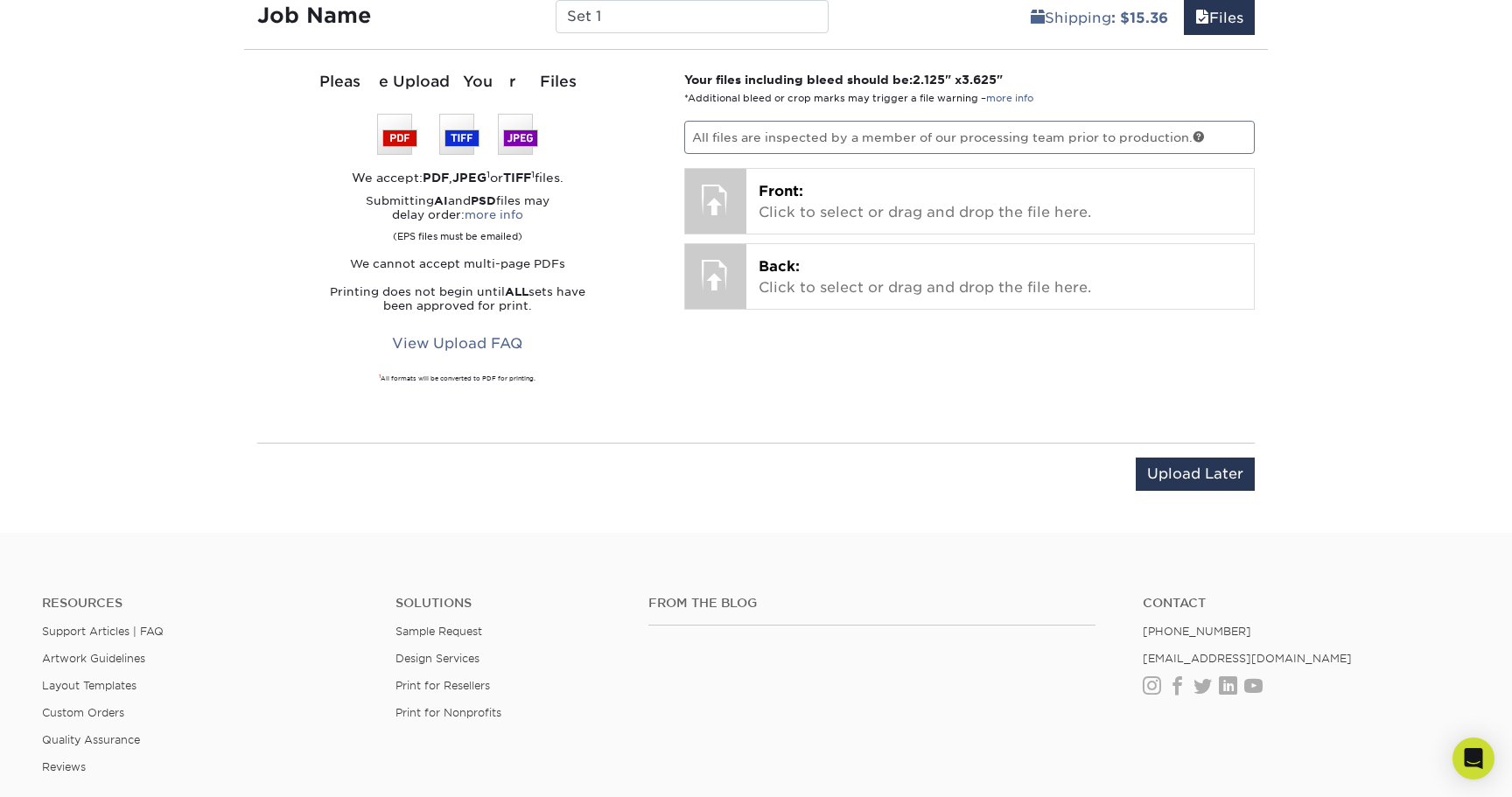
scroll to position [1095, 0]
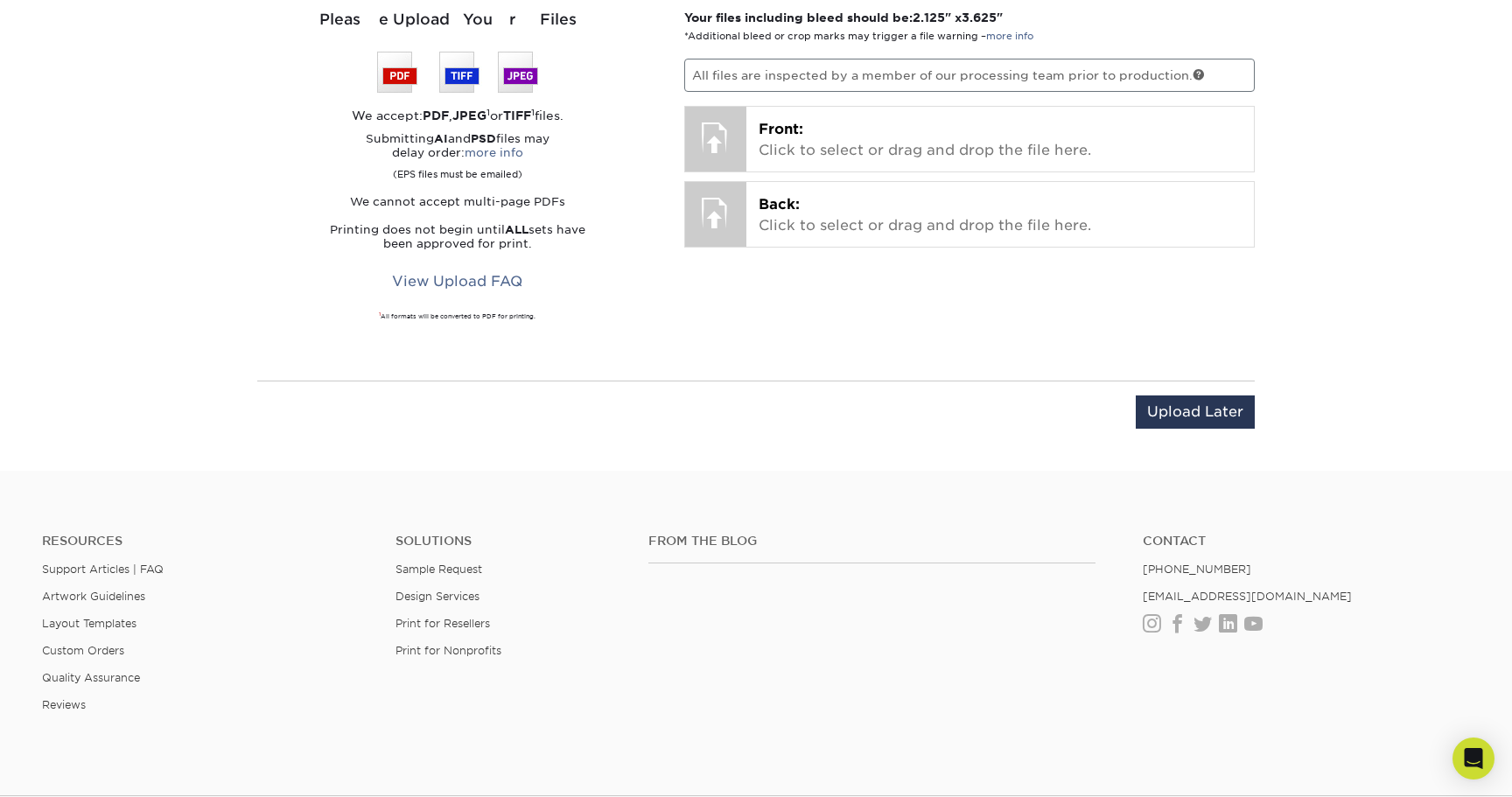
click at [1195, 411] on input "Upload Later" at bounding box center [1195, 412] width 119 height 34
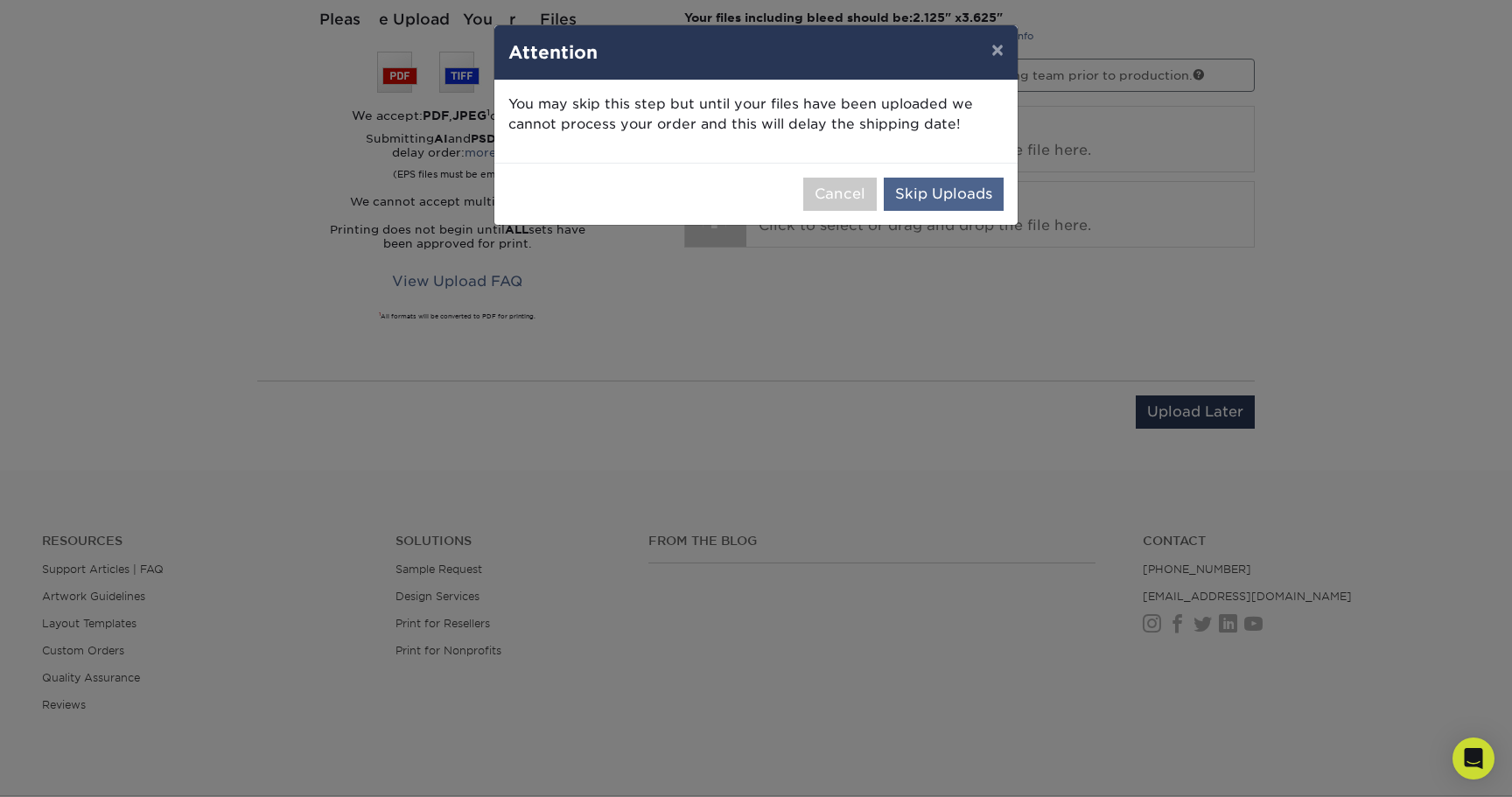
click at [951, 190] on button "Skip Uploads" at bounding box center [943, 195] width 120 height 34
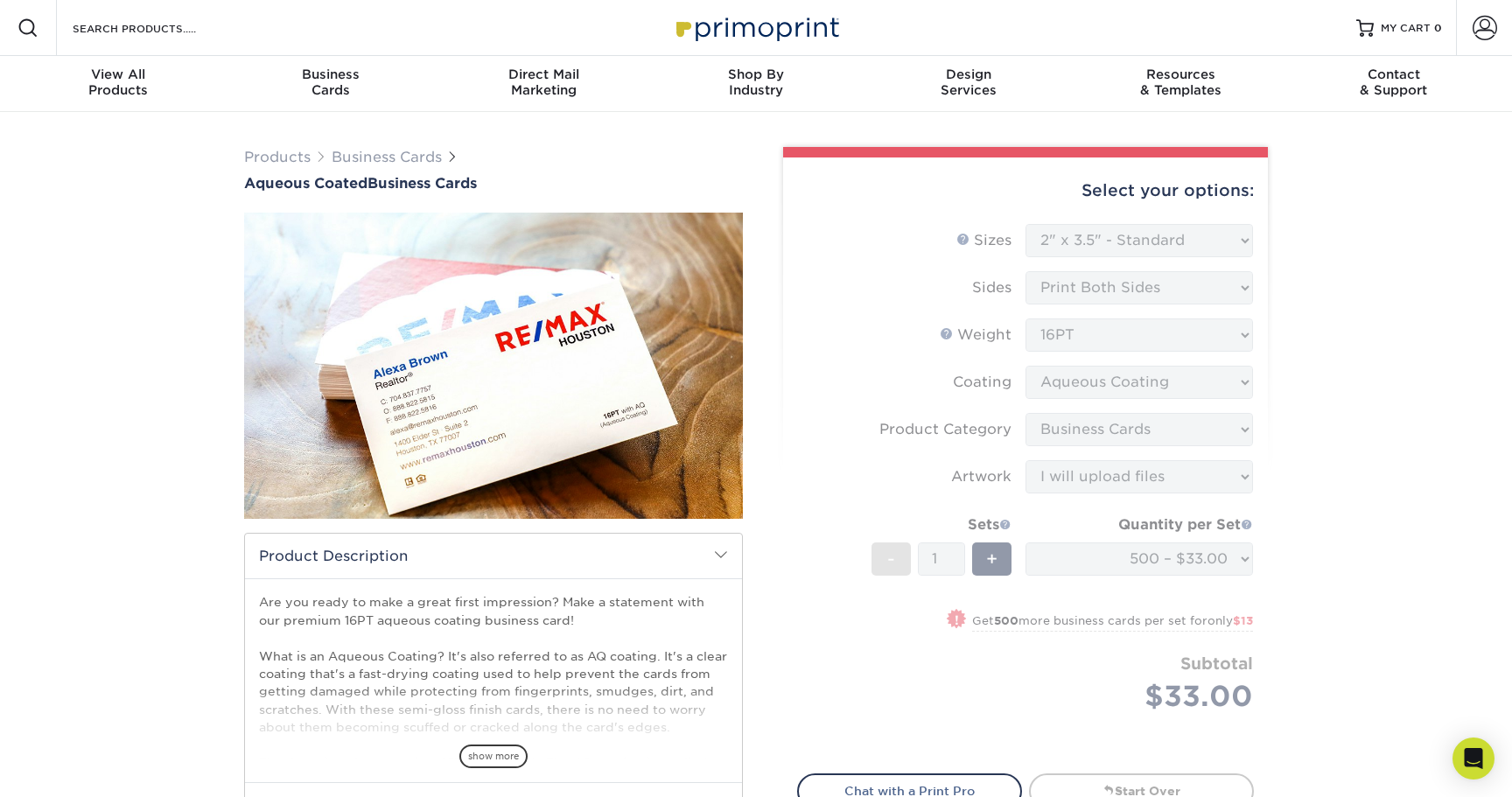
scroll to position [0, 0]
